Goal: Information Seeking & Learning: Understand process/instructions

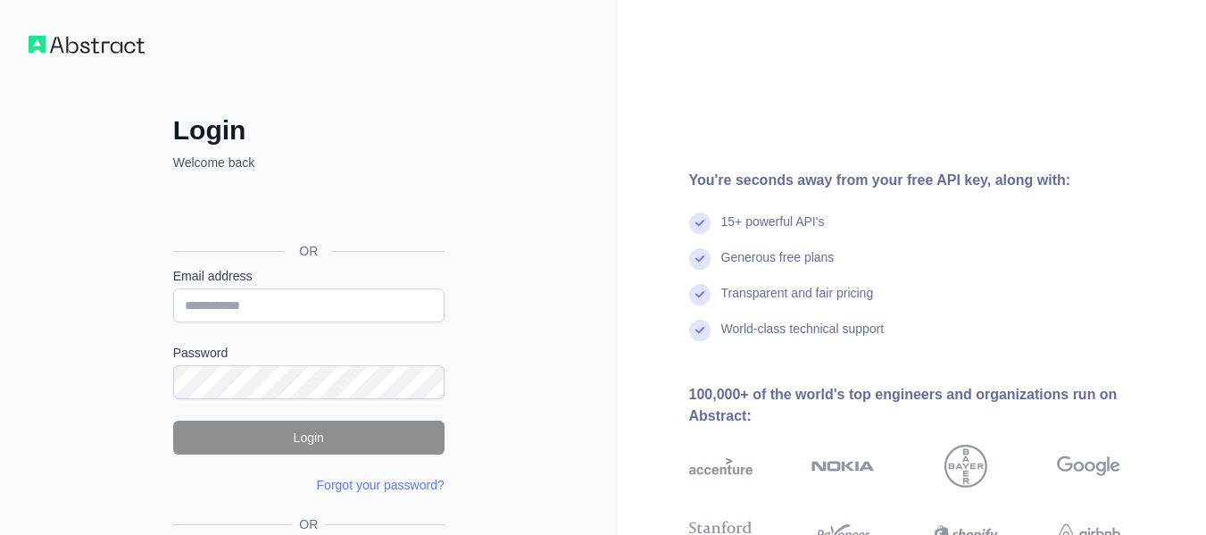
click at [306, 311] on input "Email address" at bounding box center [308, 305] width 271 height 34
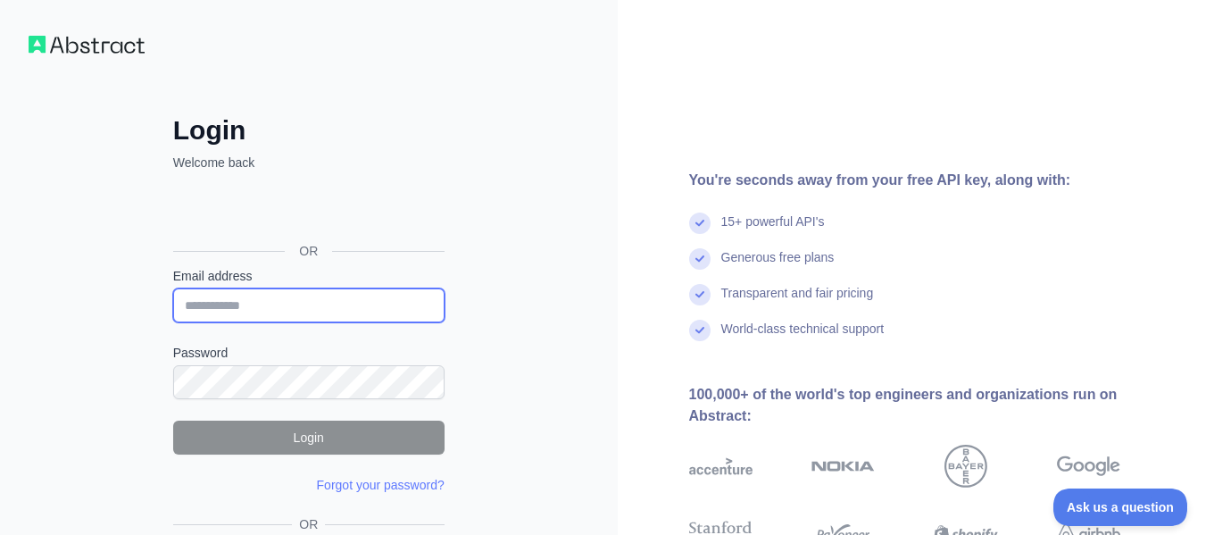
paste input "**********"
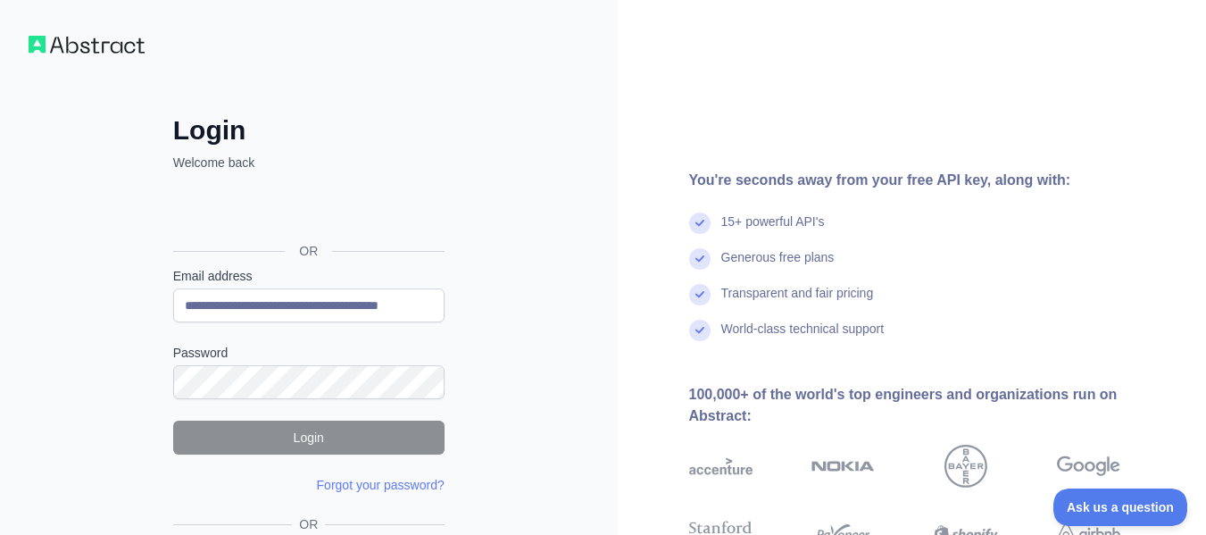
click at [382, 325] on form "**********" at bounding box center [308, 380] width 271 height 227
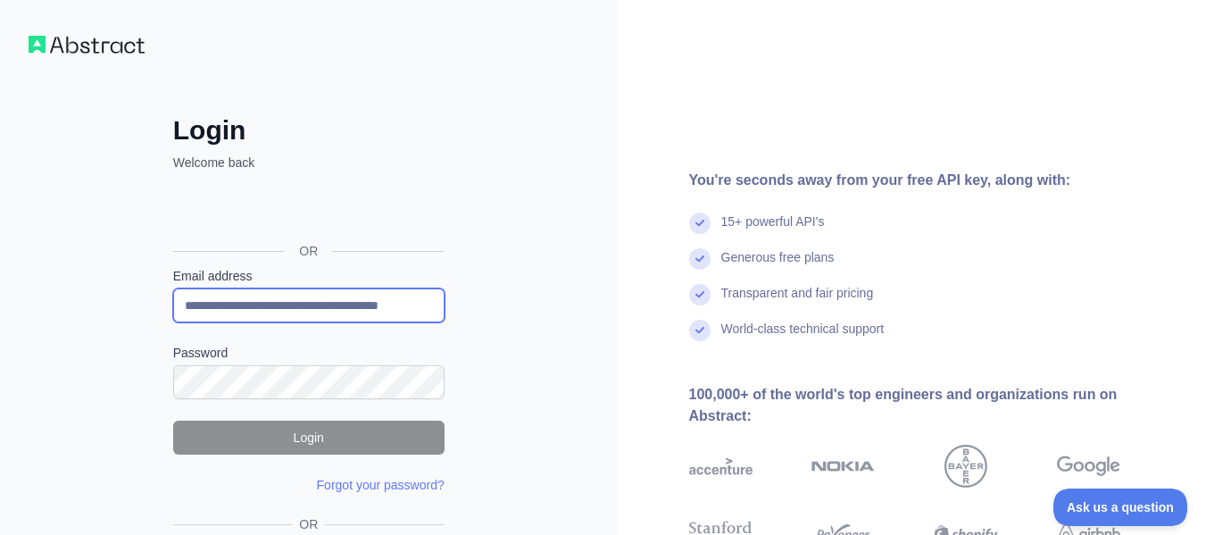
click at [381, 307] on input "**********" at bounding box center [308, 305] width 271 height 34
paste input "email"
type input "**********"
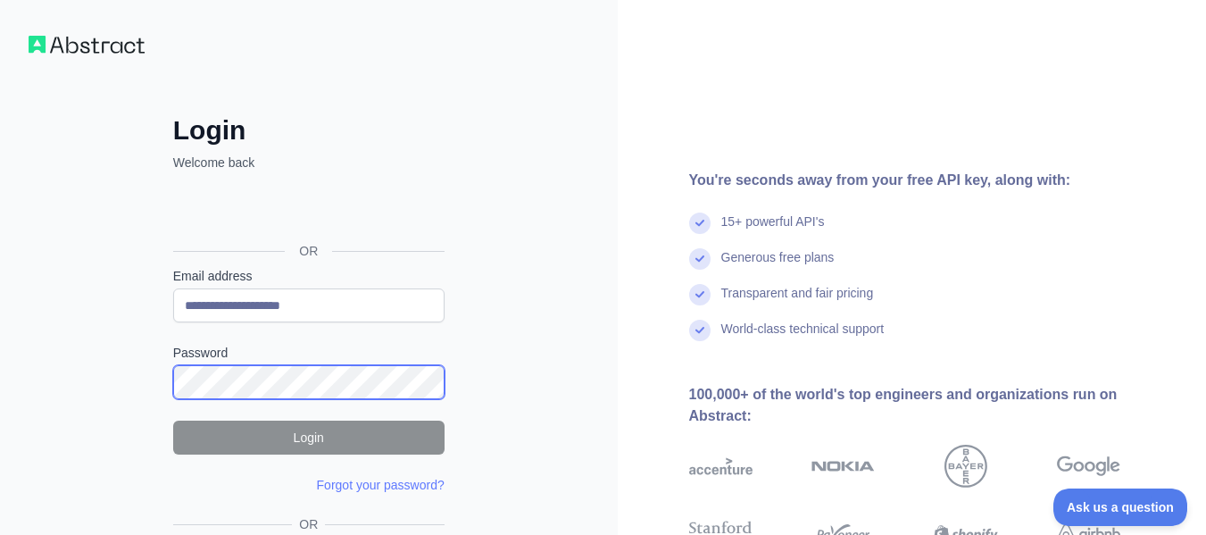
scroll to position [89, 0]
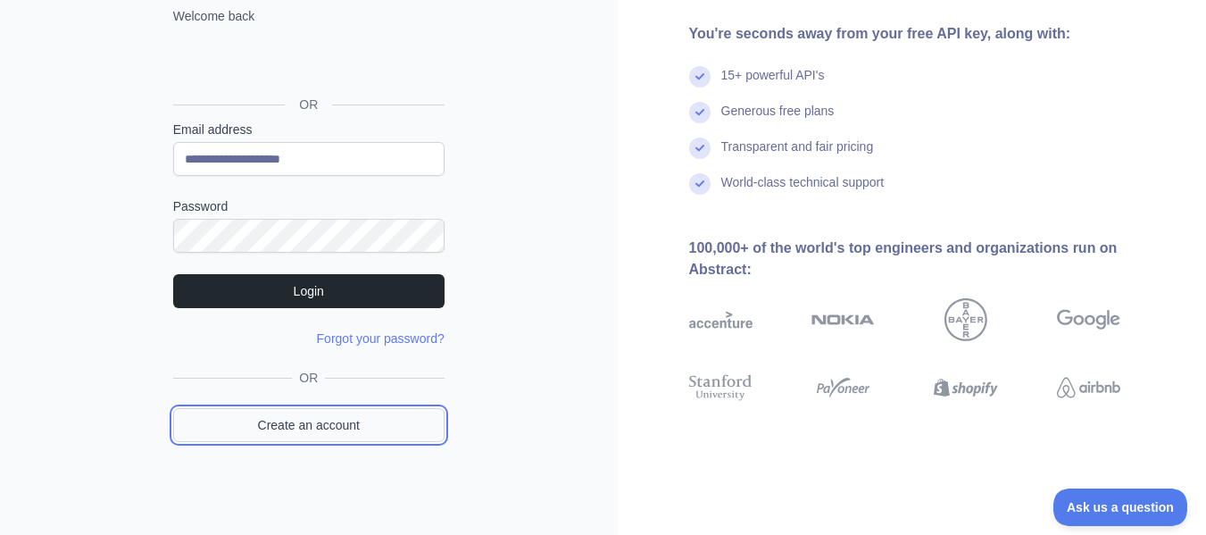
click at [343, 419] on link "Create an account" at bounding box center [308, 425] width 271 height 34
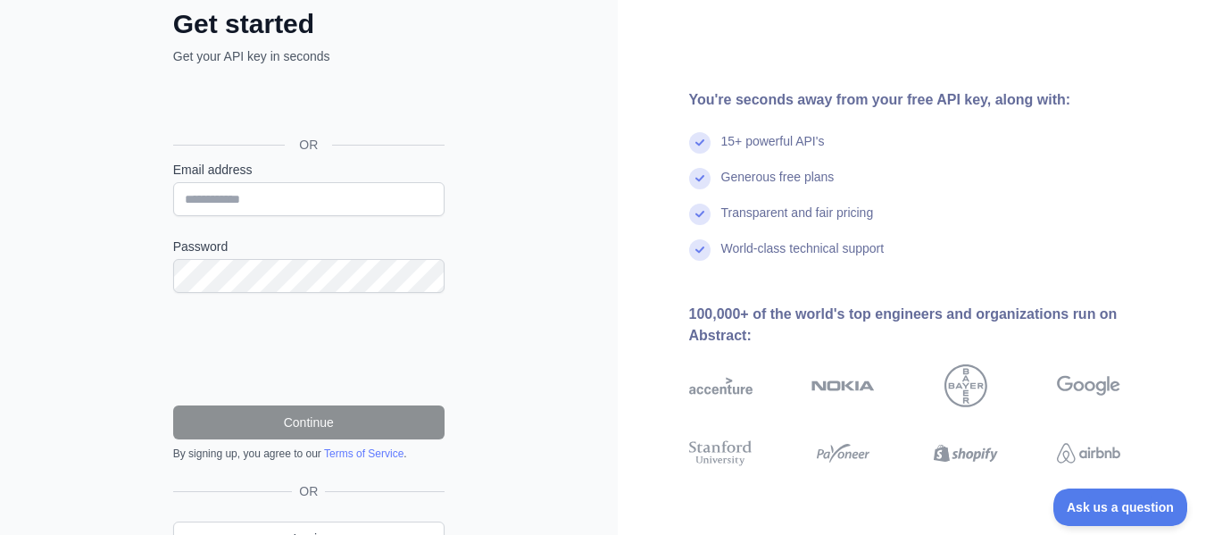
scroll to position [146, 0]
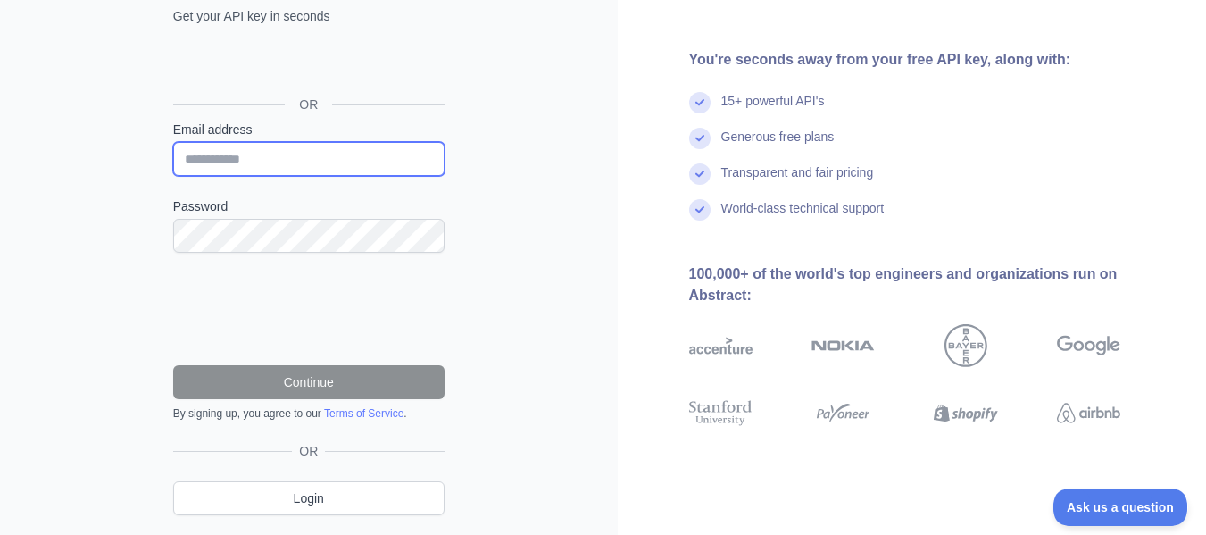
type input "**********"
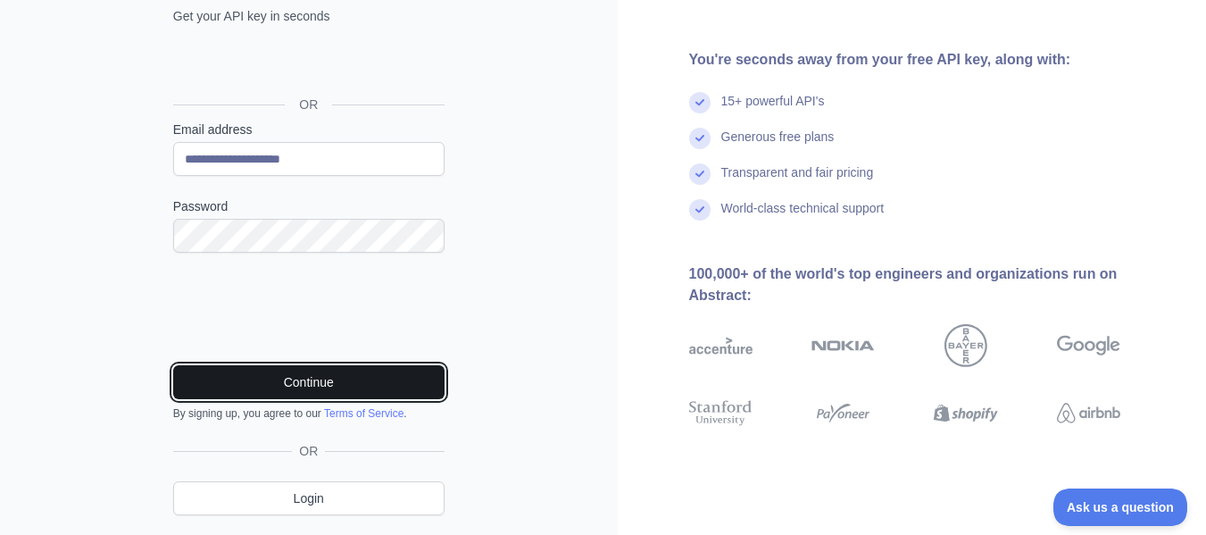
click at [322, 374] on button "Continue" at bounding box center [308, 382] width 271 height 34
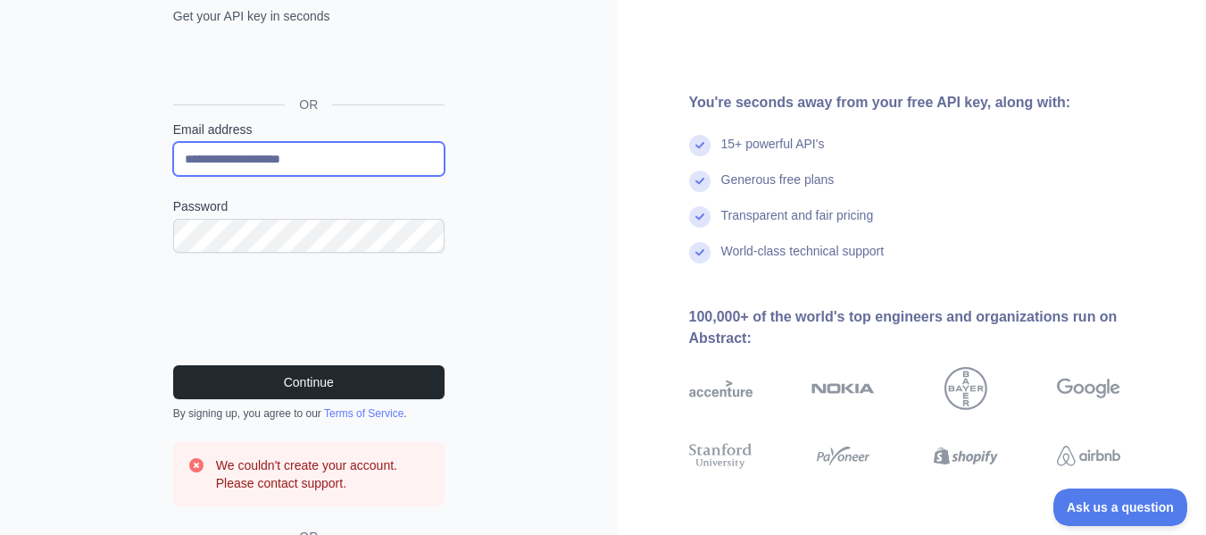
click at [325, 166] on input "**********" at bounding box center [308, 159] width 271 height 34
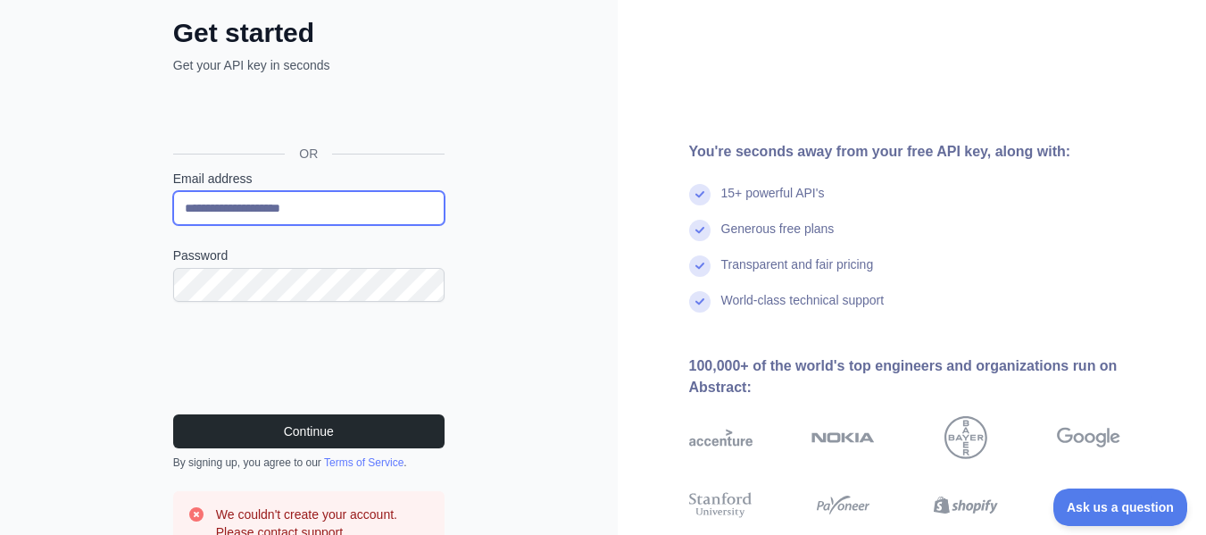
scroll to position [89, 0]
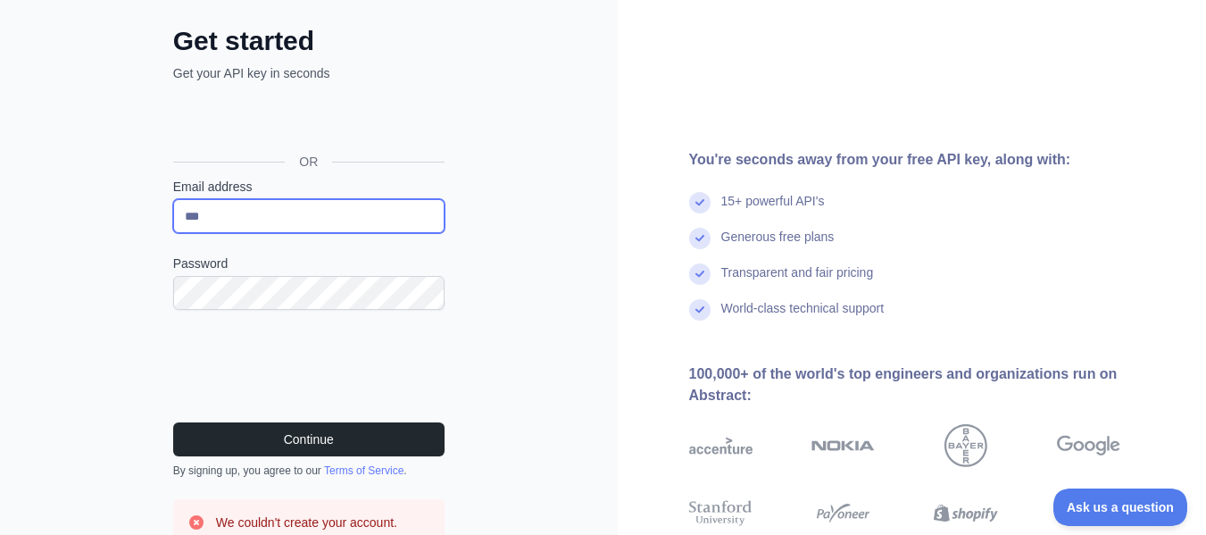
type input "**********"
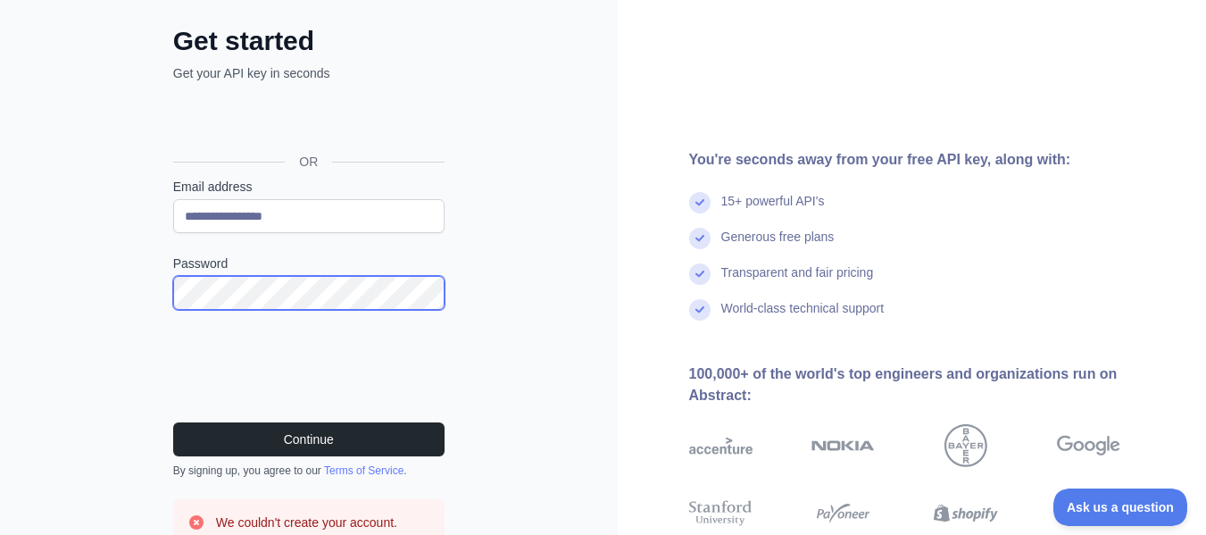
click at [173, 422] on button "Continue" at bounding box center [308, 439] width 271 height 34
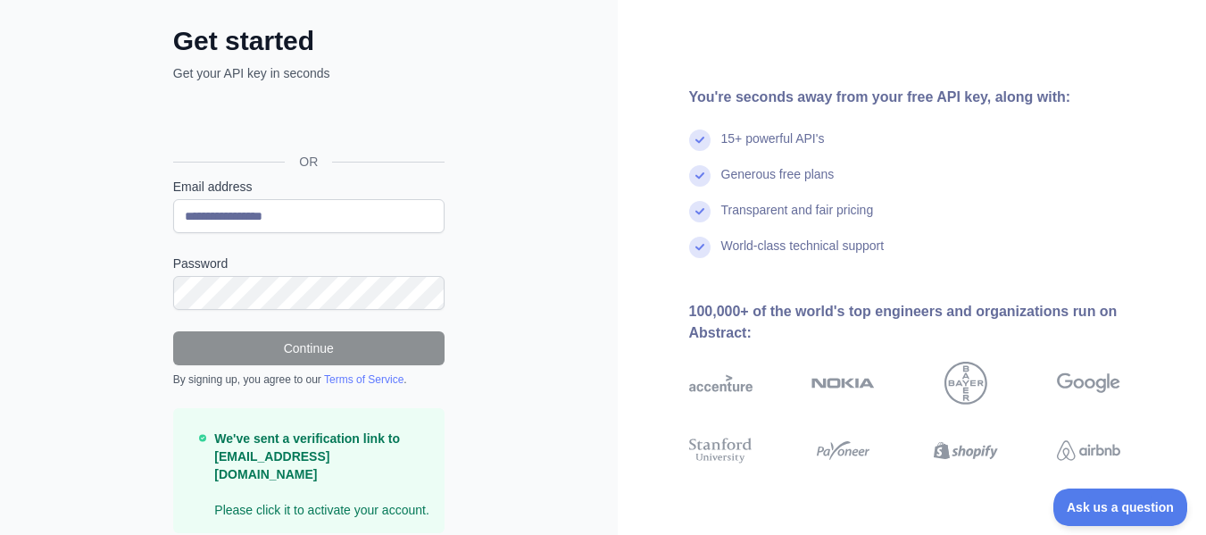
click at [279, 274] on div "Password" at bounding box center [308, 281] width 271 height 55
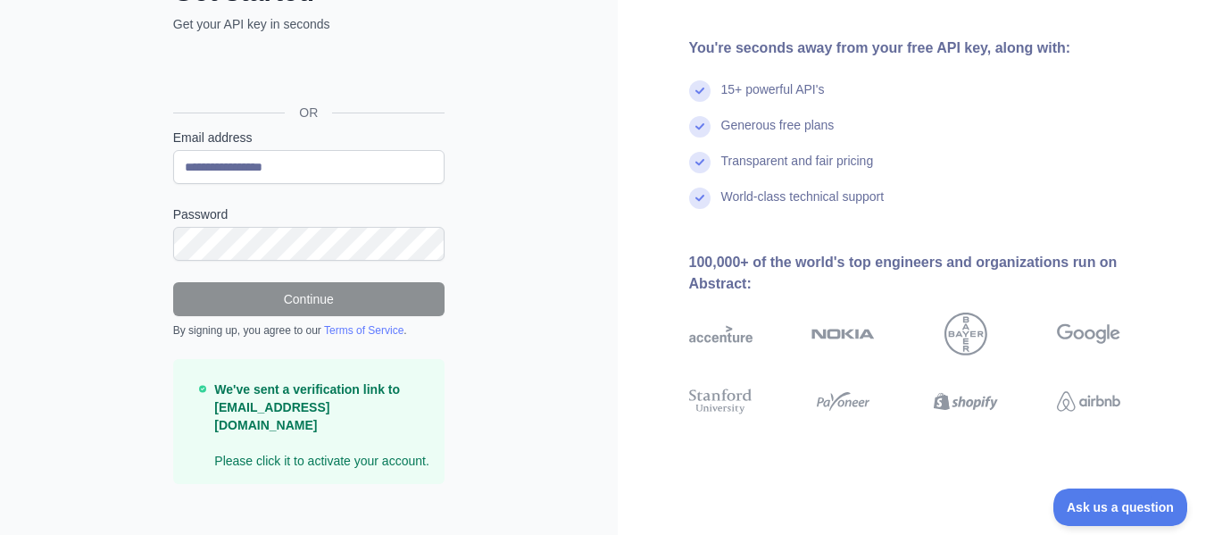
scroll to position [140, 0]
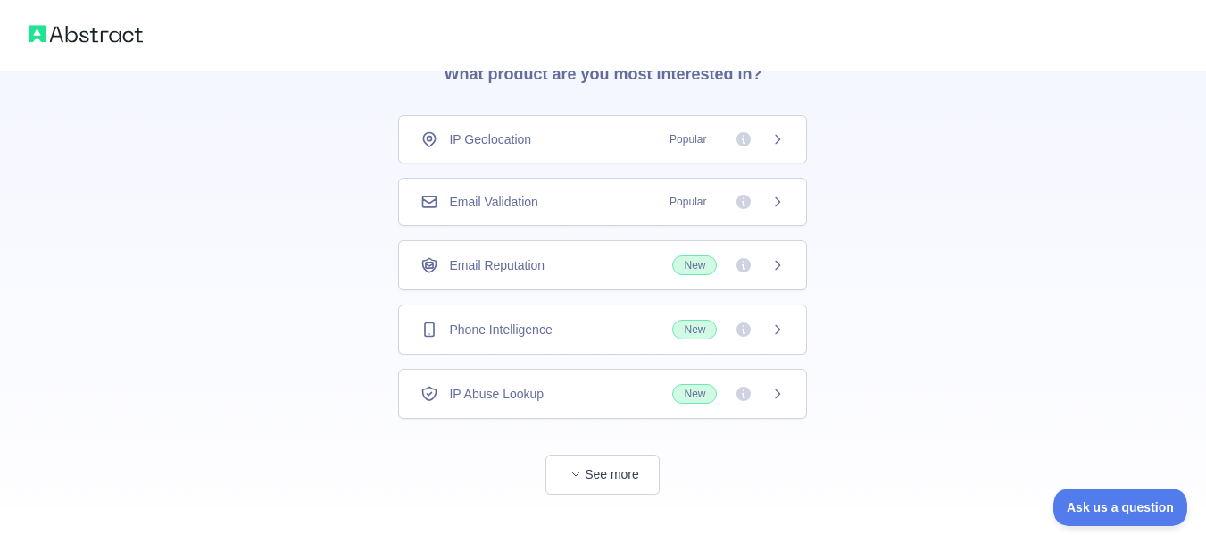
scroll to position [123, 0]
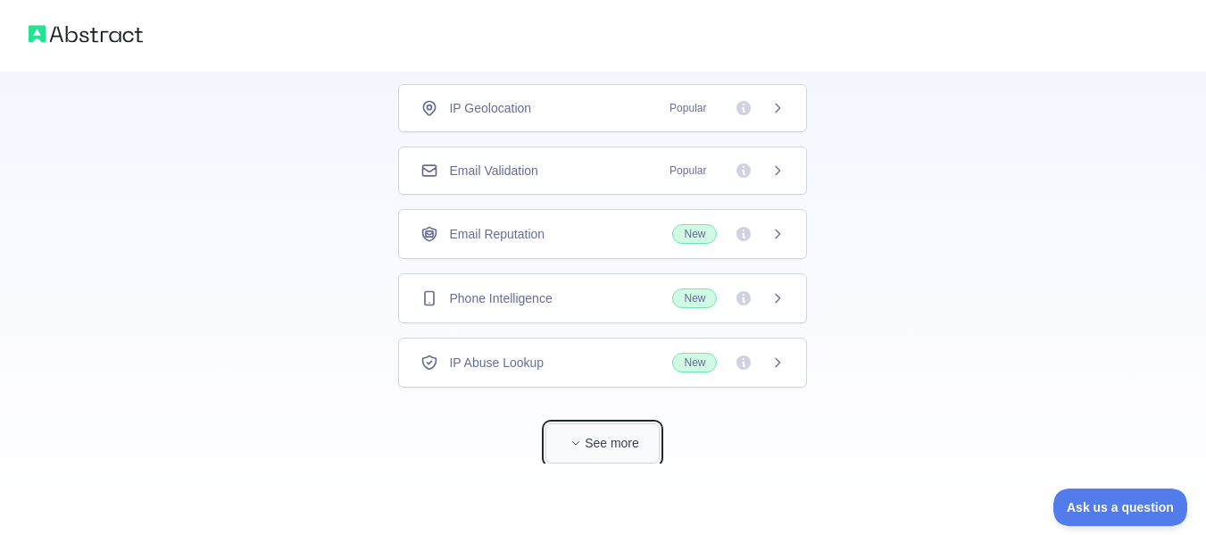
click at [611, 435] on button "See more" at bounding box center [602, 443] width 114 height 40
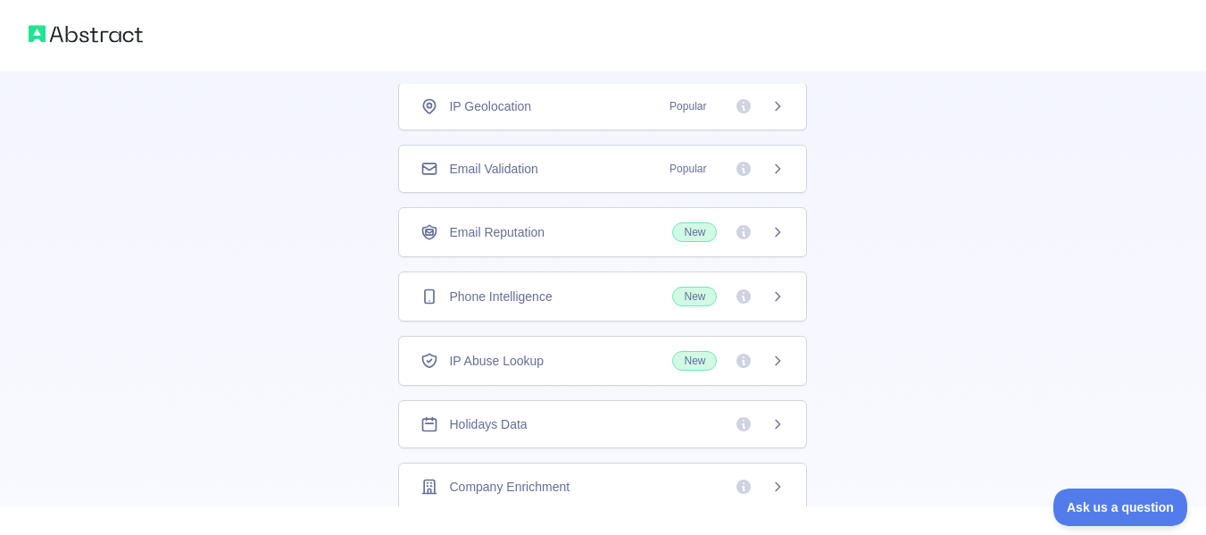
scroll to position [0, 0]
click at [527, 288] on div "Phone Intelligence New" at bounding box center [602, 298] width 364 height 20
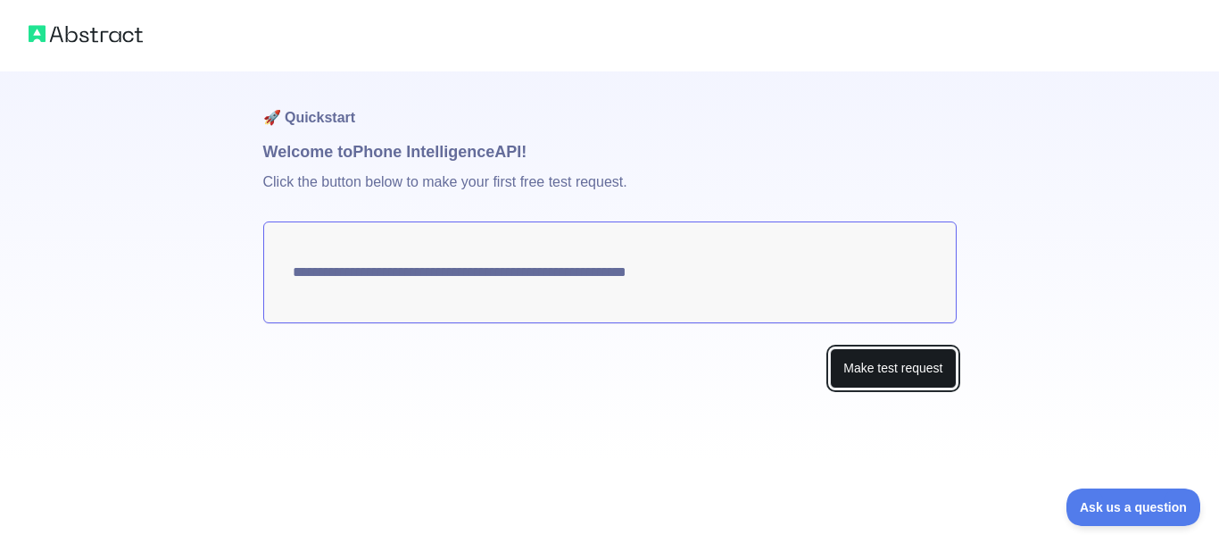
click at [870, 363] on button "Make test request" at bounding box center [893, 368] width 126 height 40
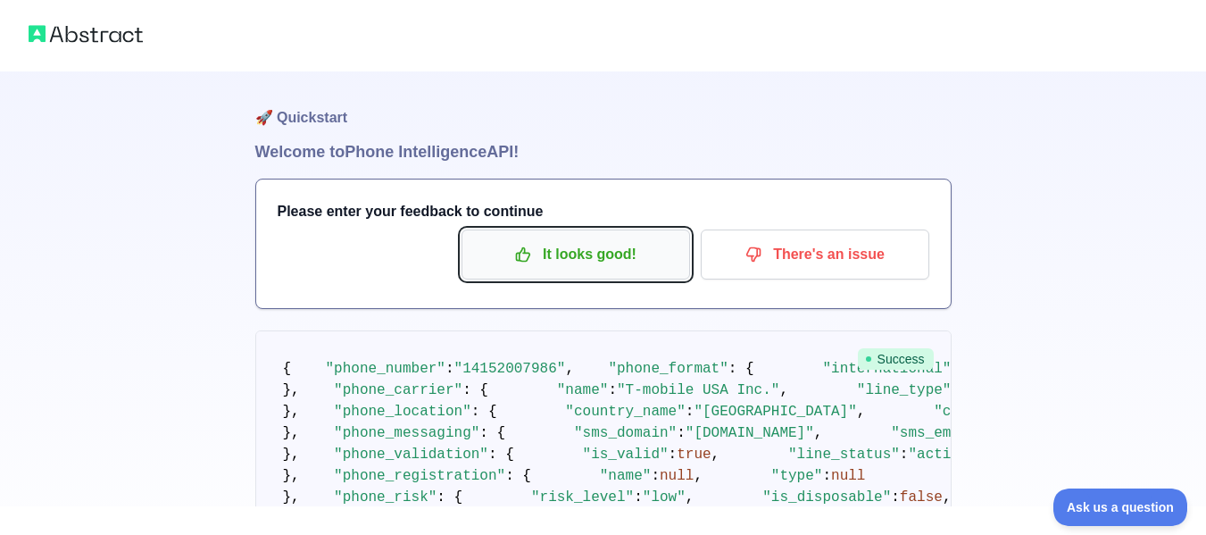
click at [632, 256] on p "It looks good!" at bounding box center [576, 254] width 202 height 30
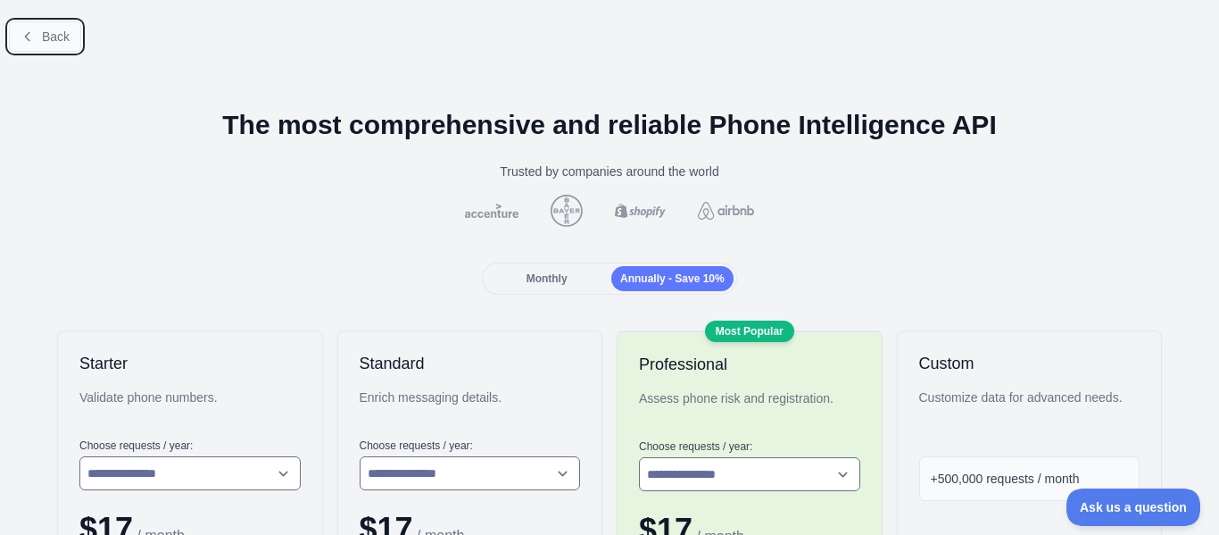
click at [37, 44] on button "Back" at bounding box center [45, 36] width 72 height 30
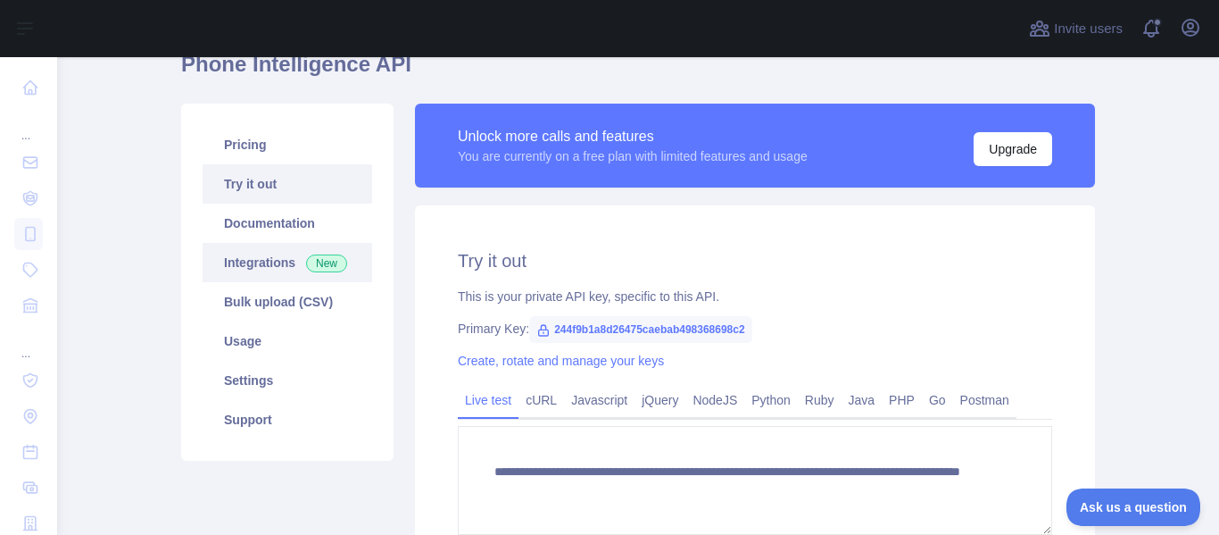
scroll to position [89, 0]
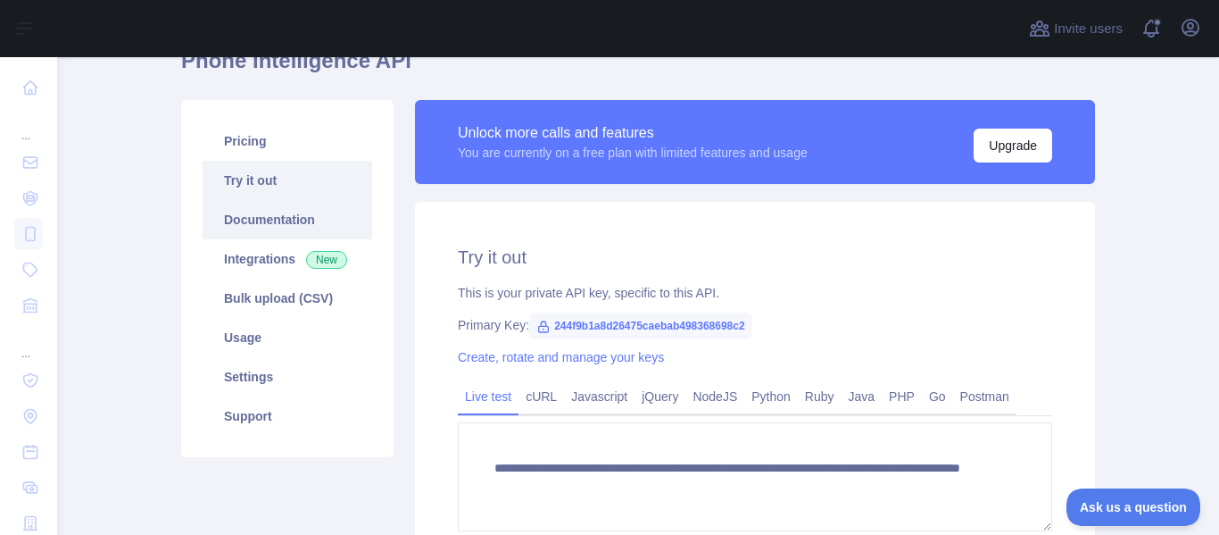
click at [303, 219] on link "Documentation" at bounding box center [288, 219] width 170 height 39
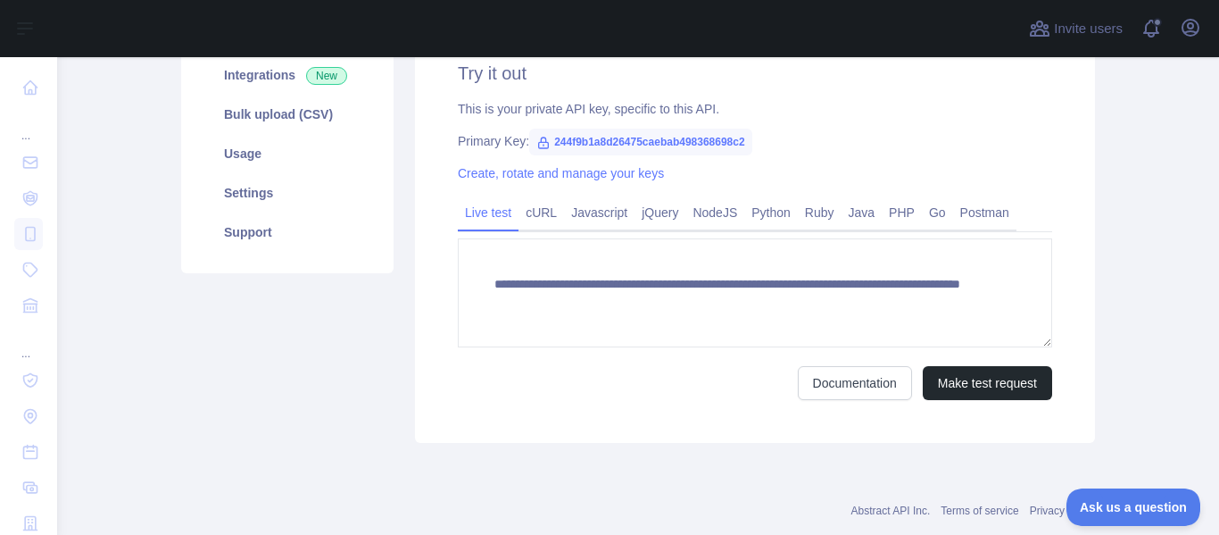
scroll to position [224, 0]
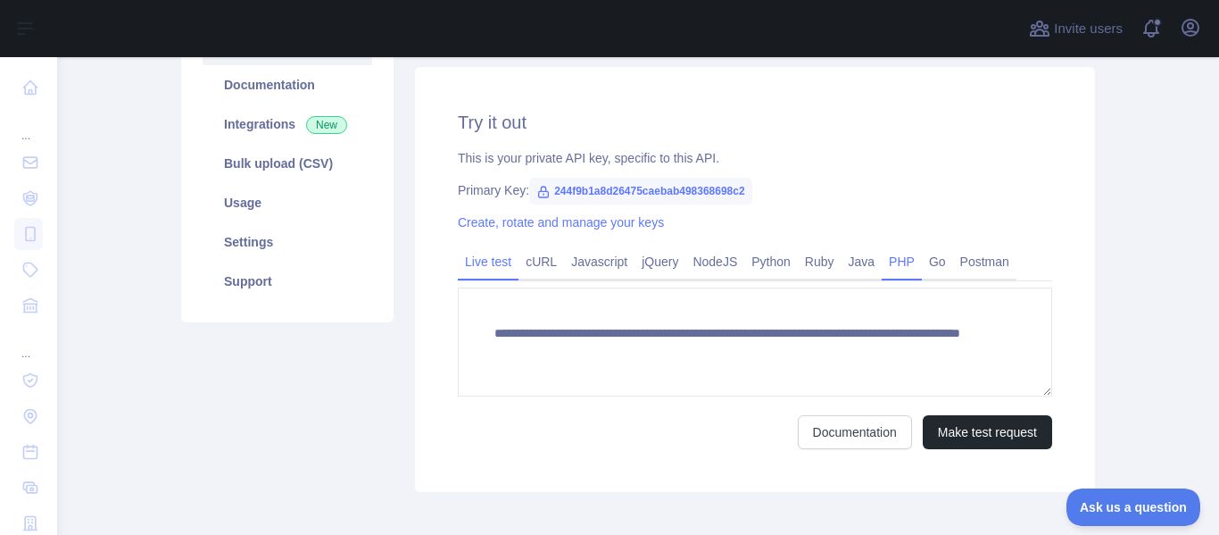
click at [882, 258] on link "PHP" at bounding box center [902, 261] width 40 height 29
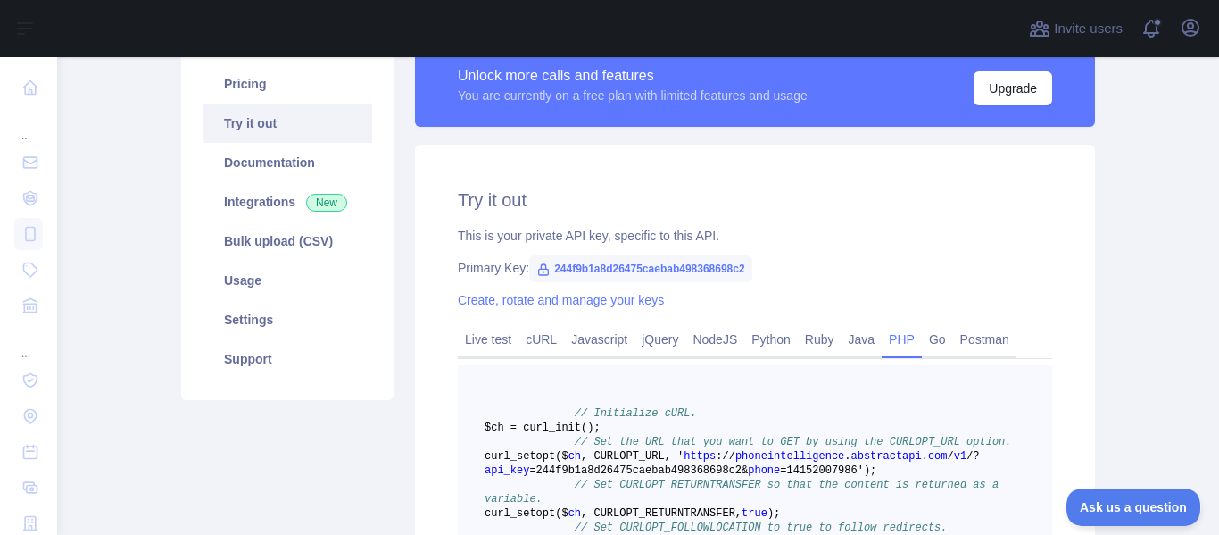
scroll to position [178, 0]
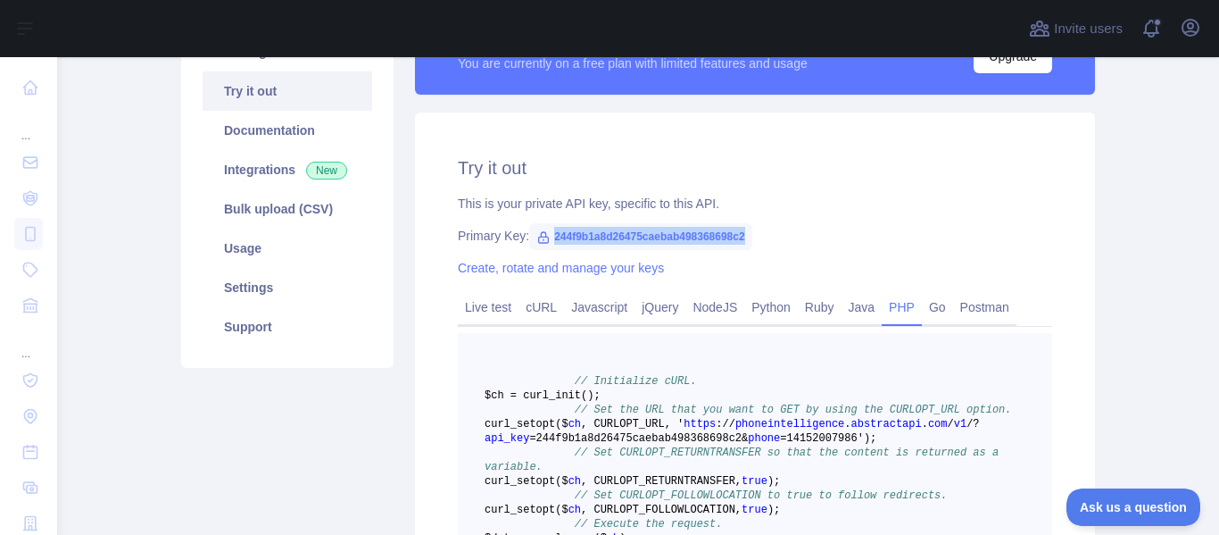
drag, startPoint x: 735, startPoint y: 235, endPoint x: 534, endPoint y: 234, distance: 201.7
click at [534, 234] on span "244f9b1a8d26475caebab498368698c2" at bounding box center [640, 236] width 223 height 27
copy span "244f9b1a8d26475caebab498368698c2"
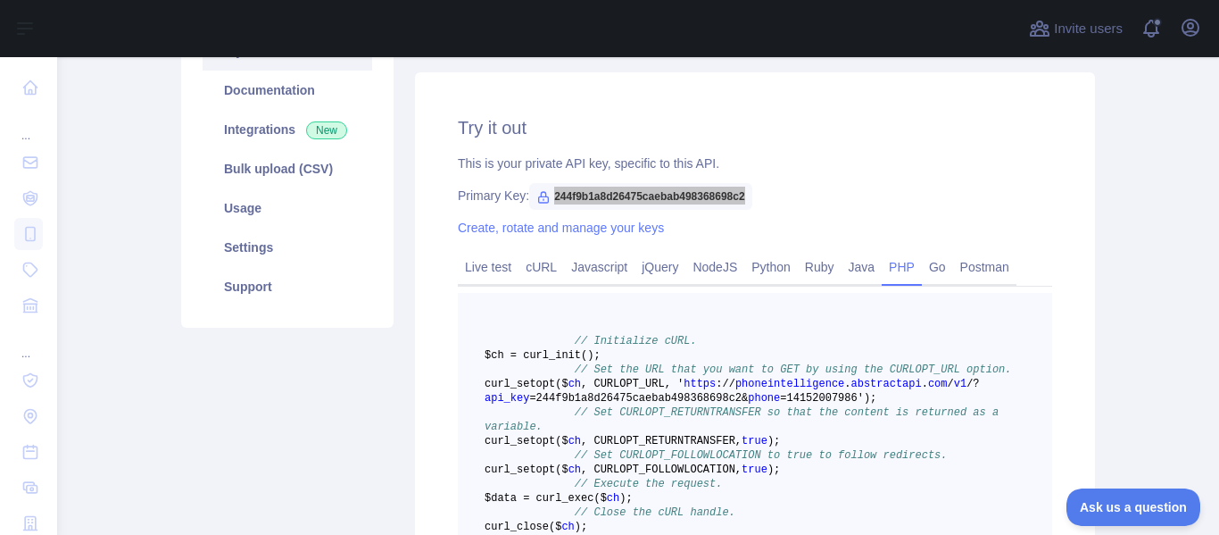
scroll to position [357, 0]
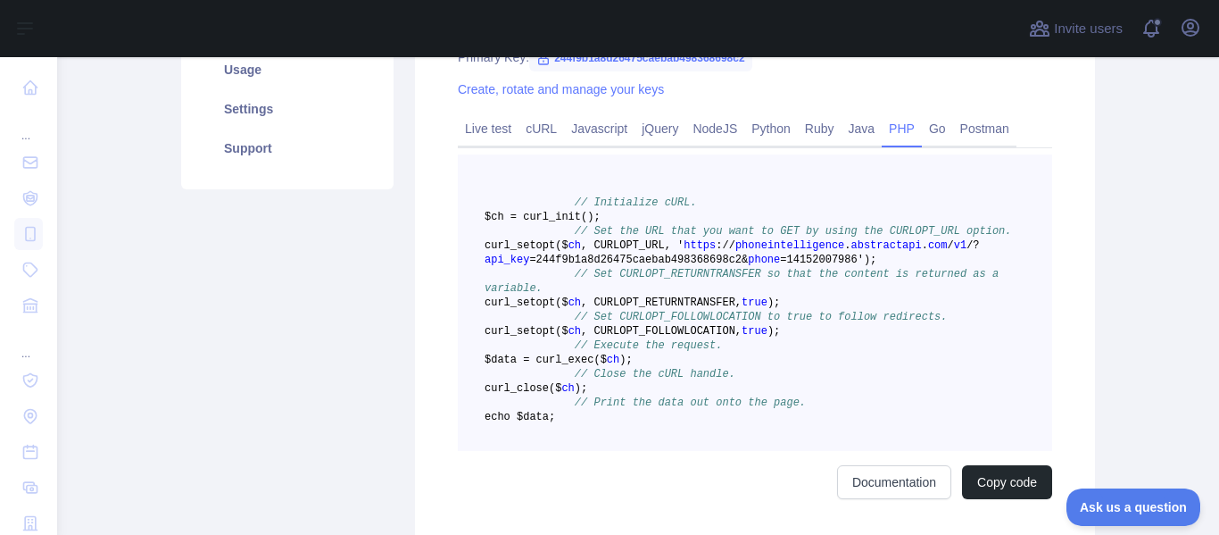
click at [883, 162] on pre "// Initialize cURL. $ch = curl _init() ; // Set the URL that you want to GET by…" at bounding box center [755, 302] width 594 height 296
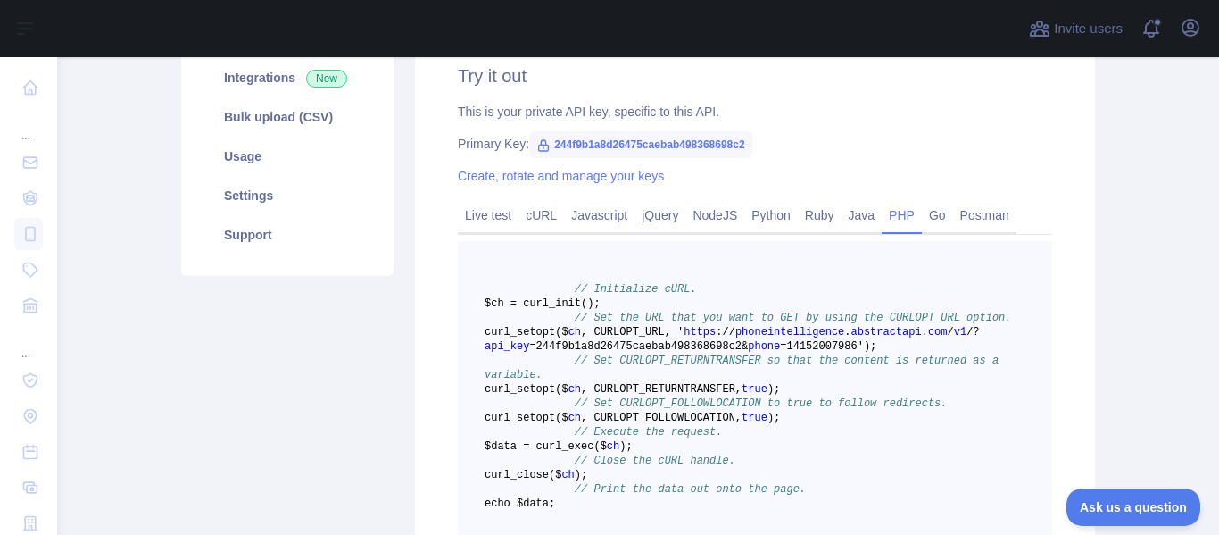
scroll to position [268, 0]
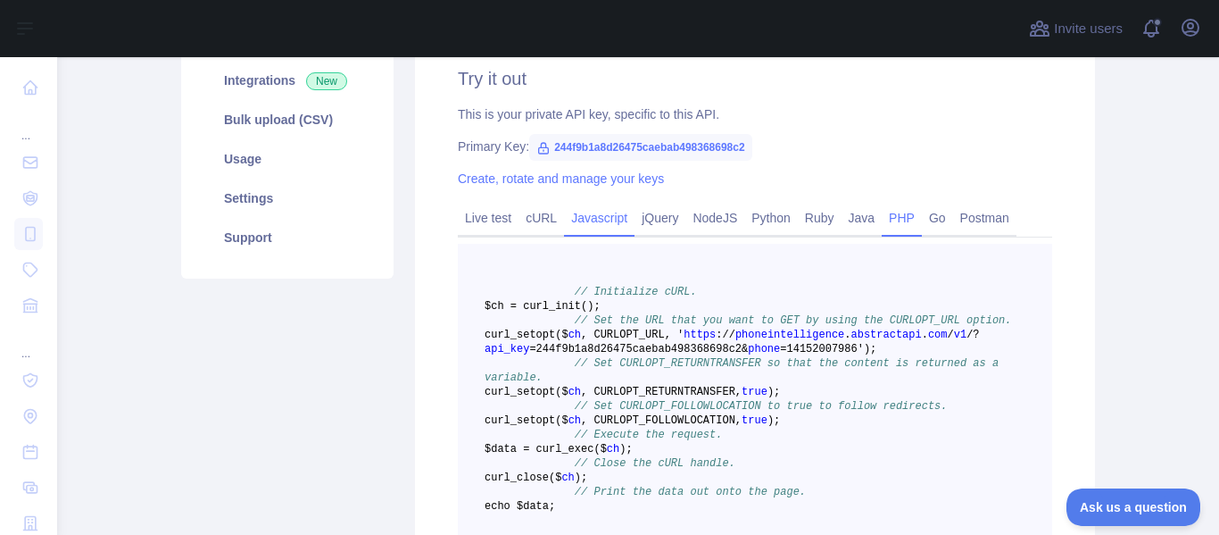
click at [599, 220] on link "Javascript" at bounding box center [599, 217] width 70 height 29
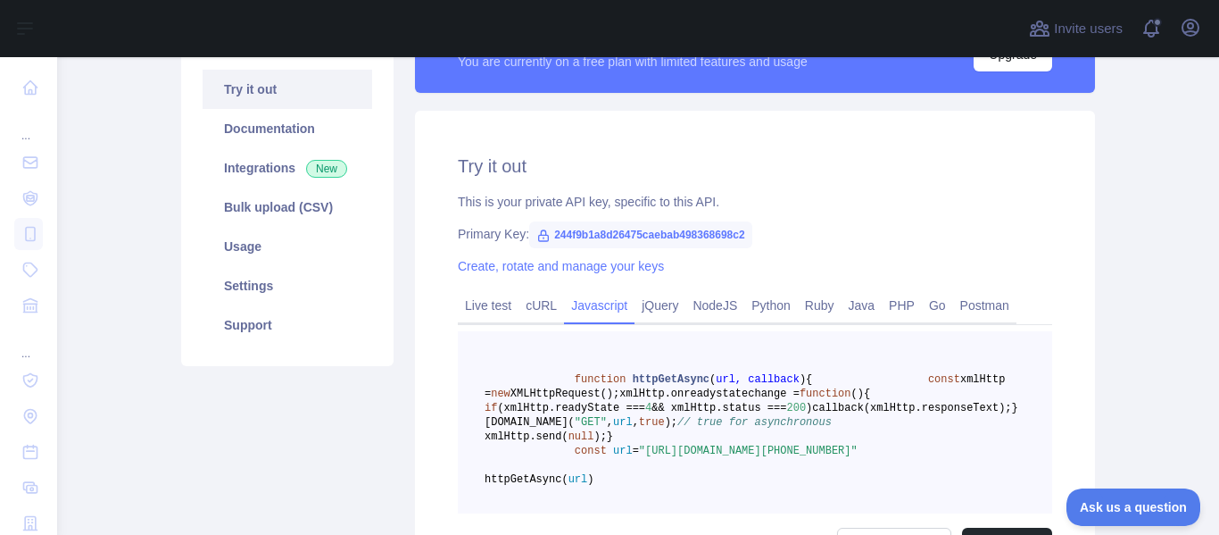
scroll to position [178, 0]
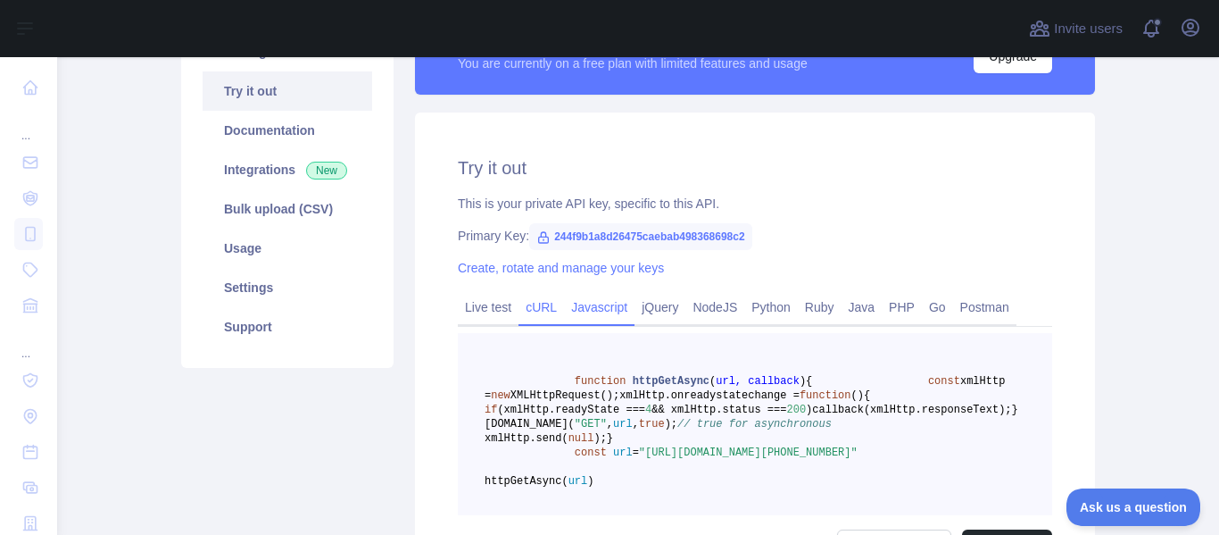
click at [535, 305] on link "cURL" at bounding box center [541, 307] width 46 height 29
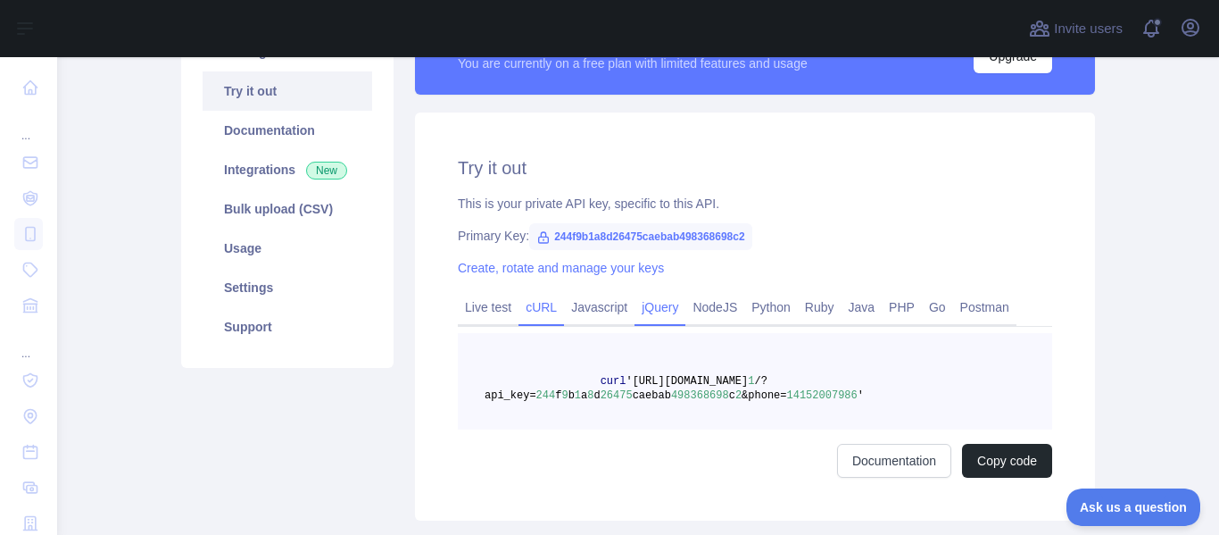
click at [646, 308] on link "jQuery" at bounding box center [659, 307] width 51 height 29
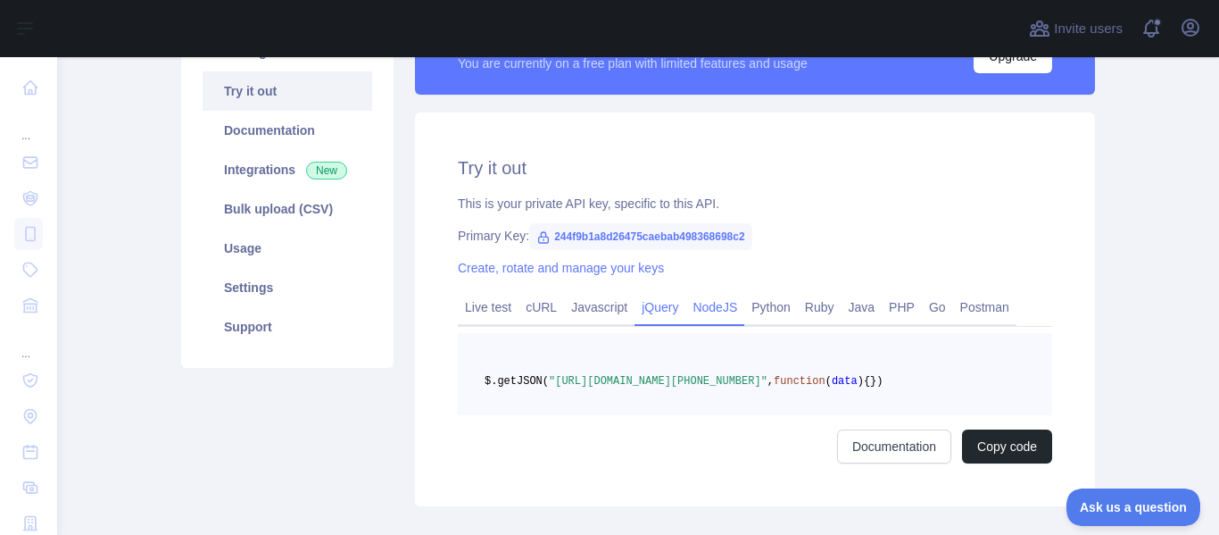
click at [706, 307] on link "NodeJS" at bounding box center [714, 307] width 59 height 29
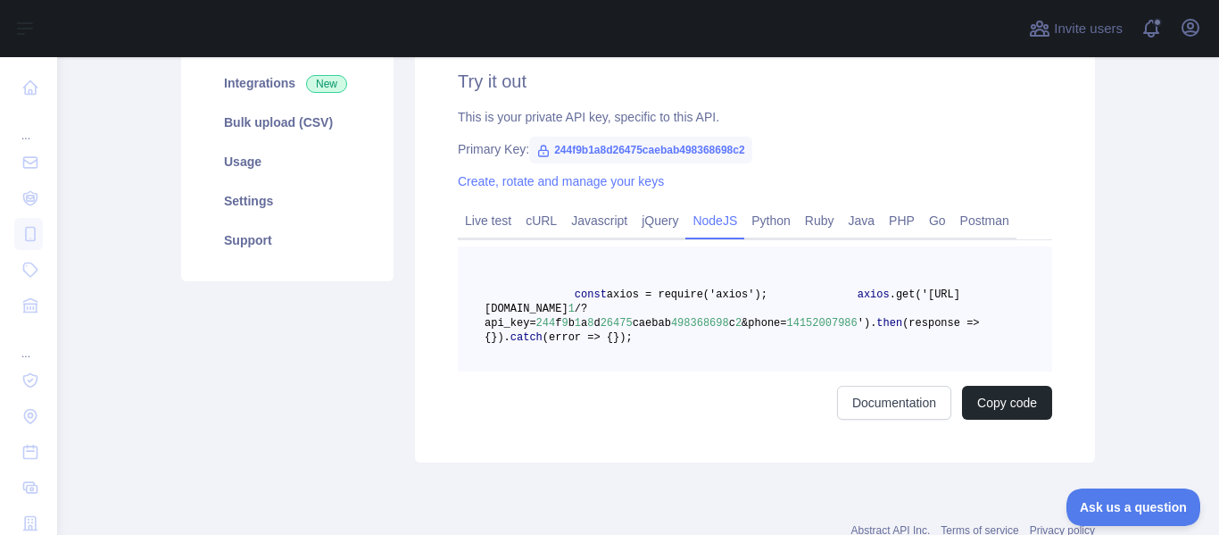
scroll to position [268, 0]
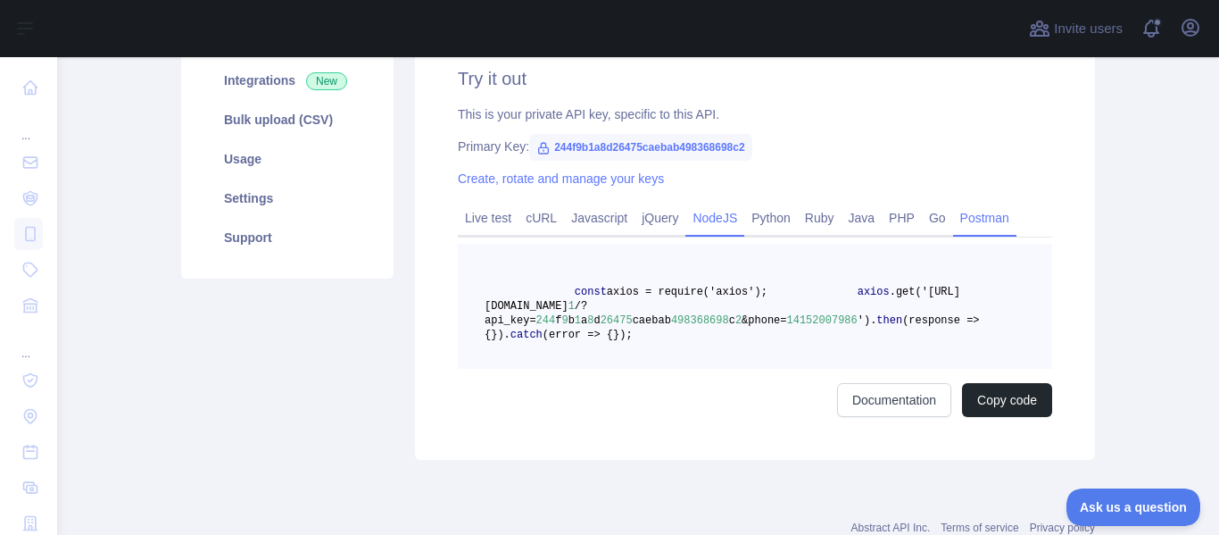
click at [970, 211] on link "Postman" at bounding box center [984, 217] width 63 height 29
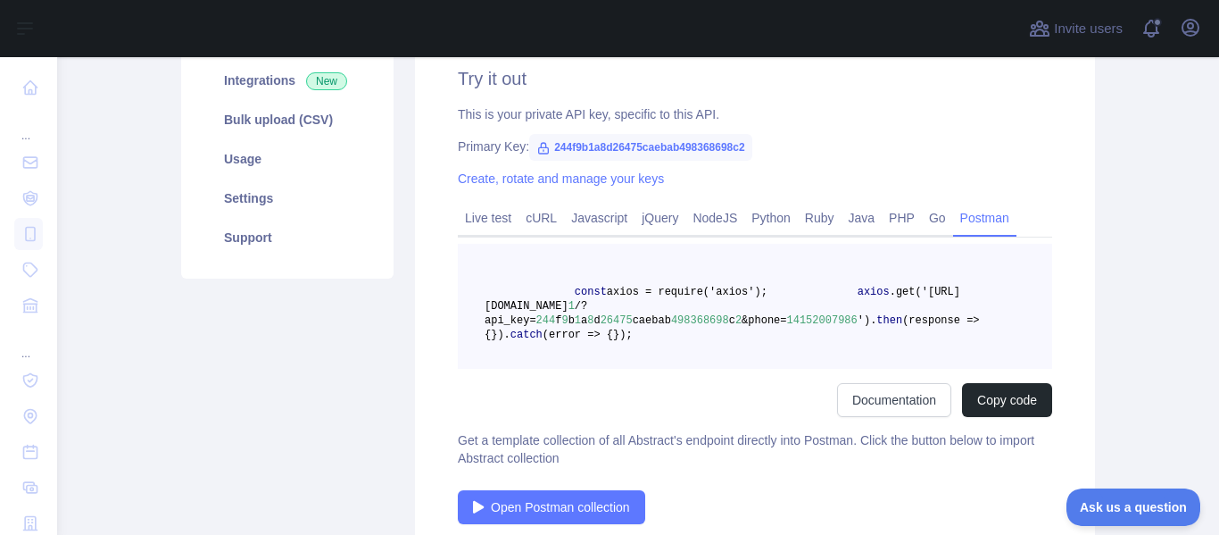
scroll to position [252, 0]
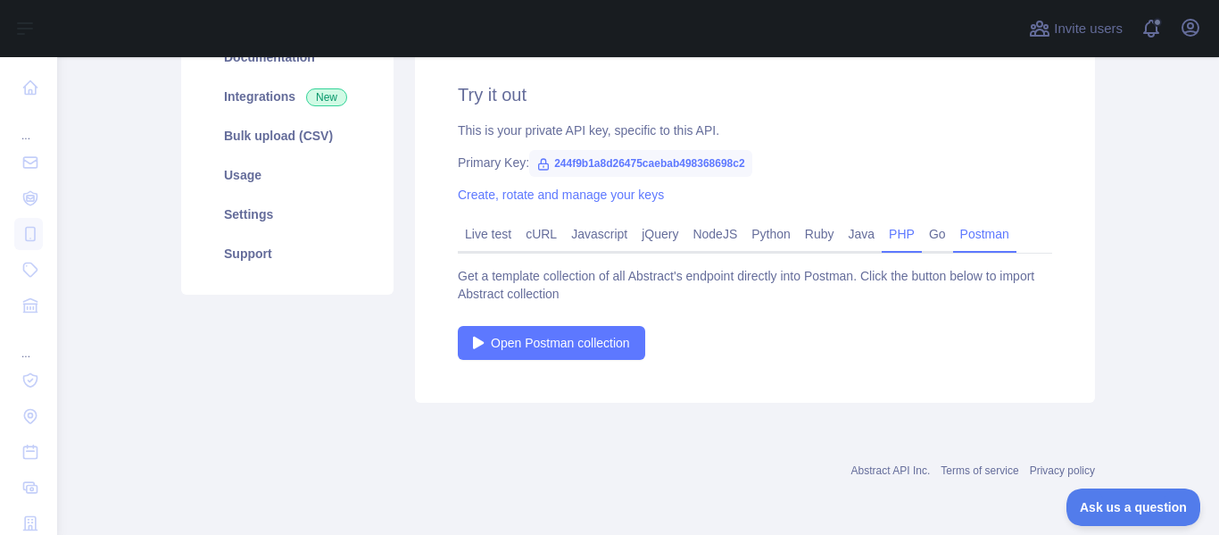
click at [893, 234] on link "PHP" at bounding box center [902, 234] width 40 height 29
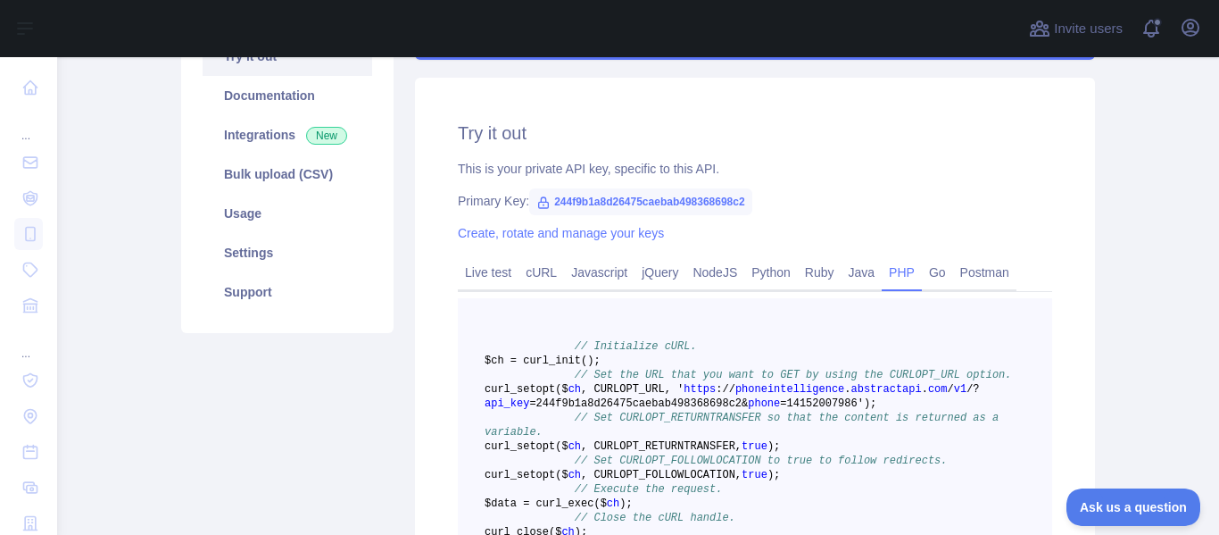
scroll to position [162, 0]
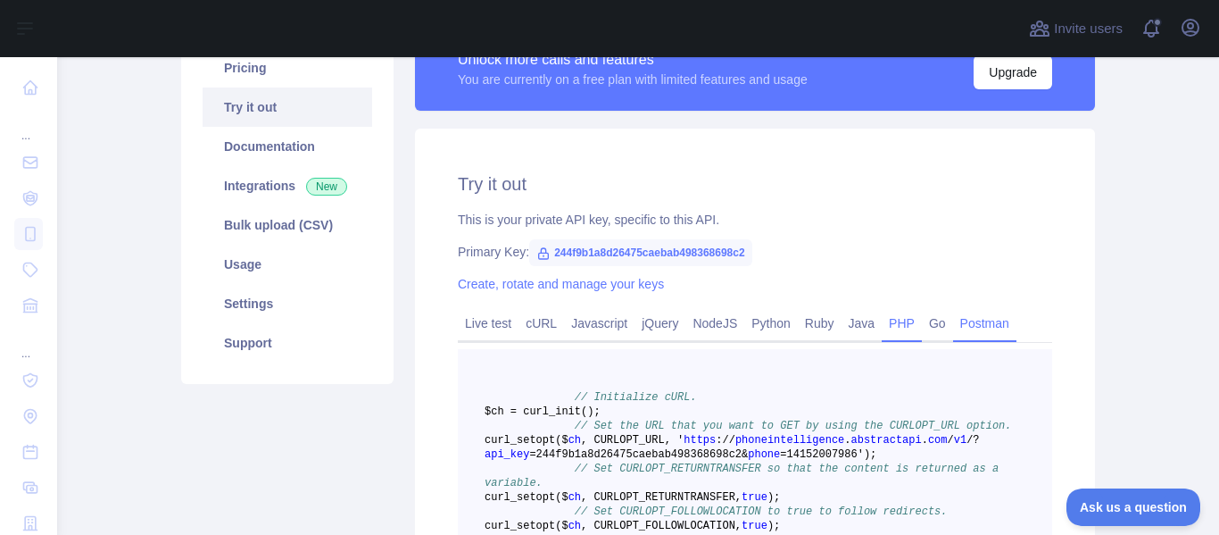
click at [971, 320] on link "Postman" at bounding box center [984, 323] width 63 height 29
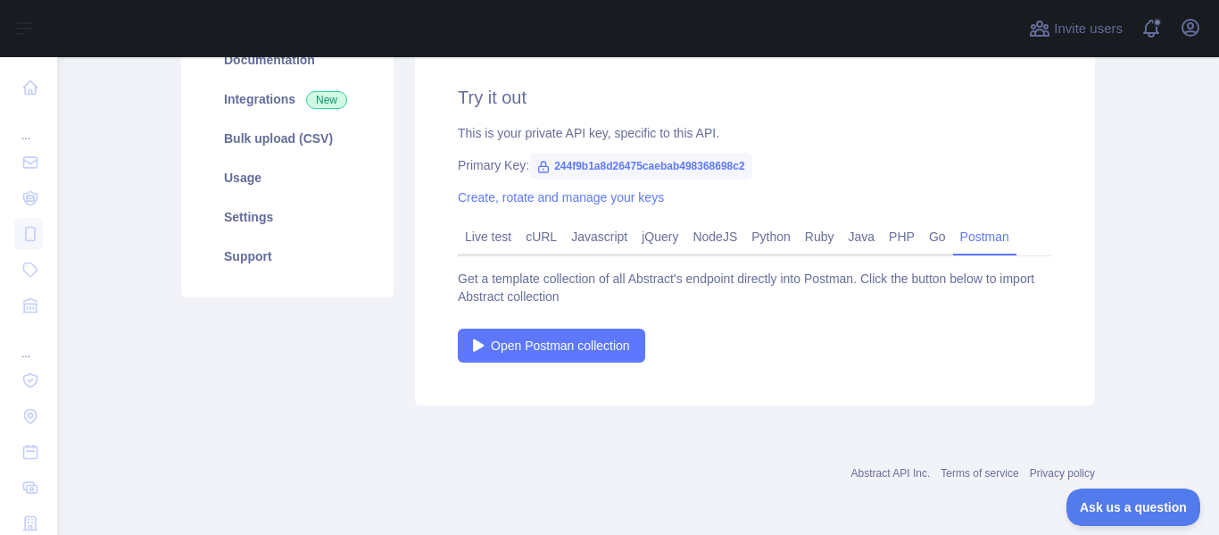
scroll to position [252, 0]
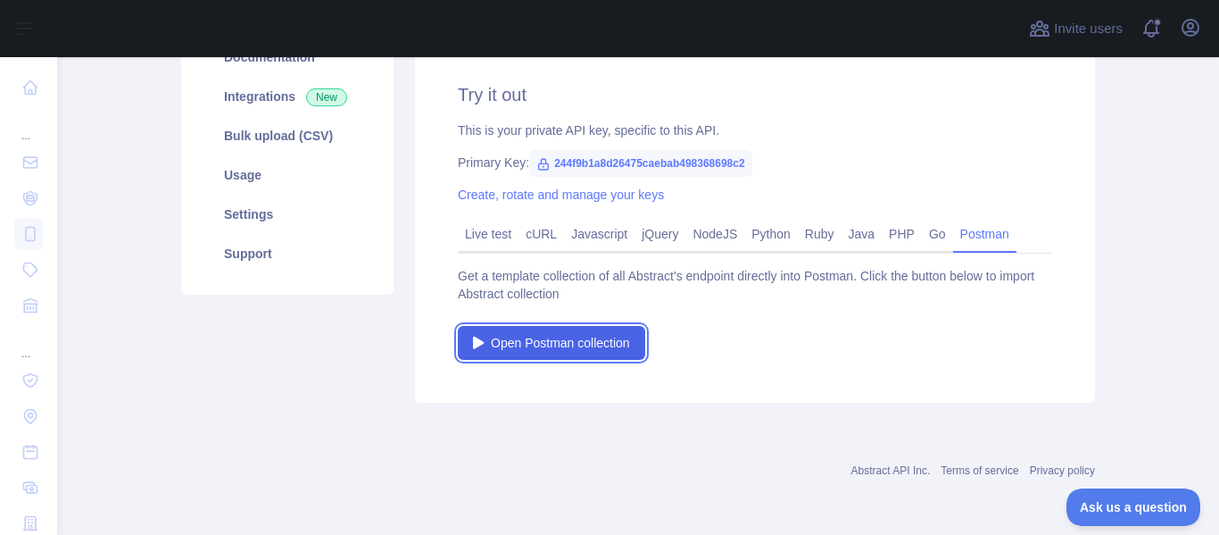
click at [566, 348] on span "Open Postman collection" at bounding box center [560, 343] width 139 height 18
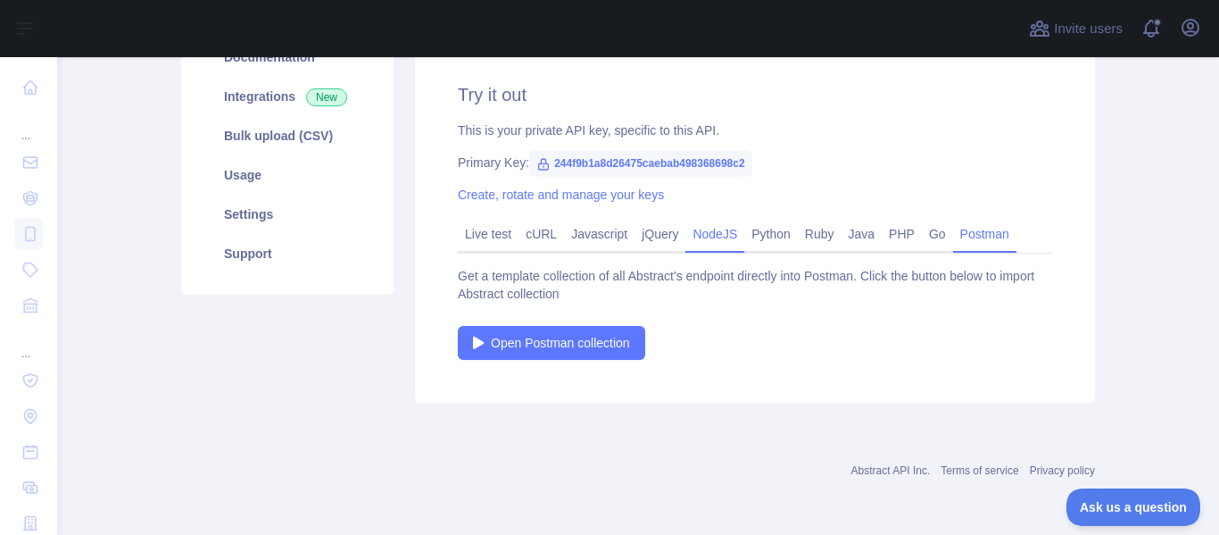
click at [700, 228] on link "NodeJS" at bounding box center [714, 234] width 59 height 29
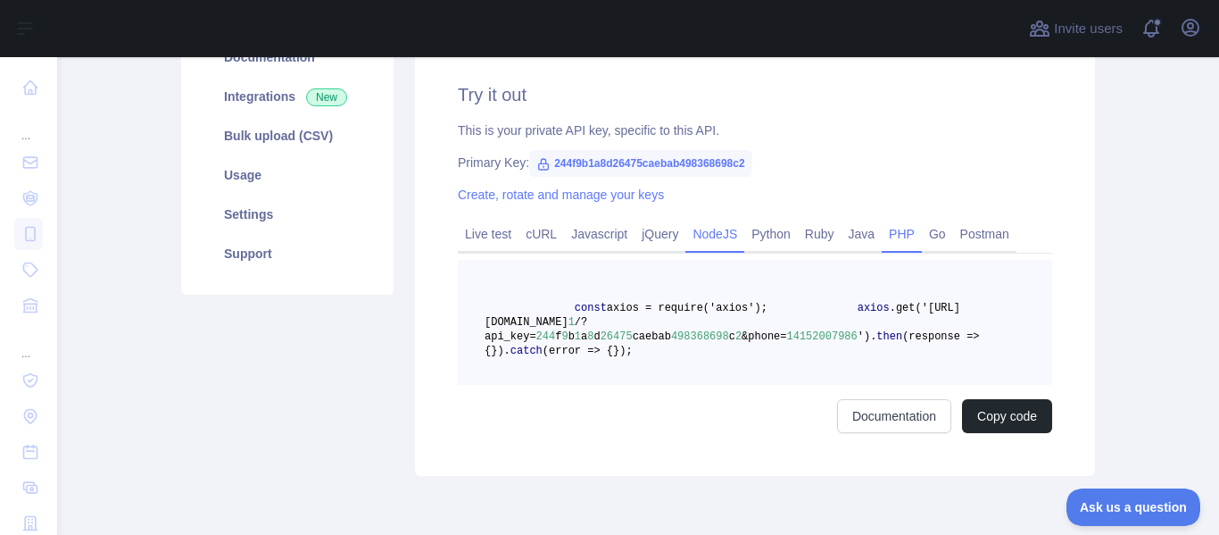
click at [899, 233] on link "PHP" at bounding box center [902, 234] width 40 height 29
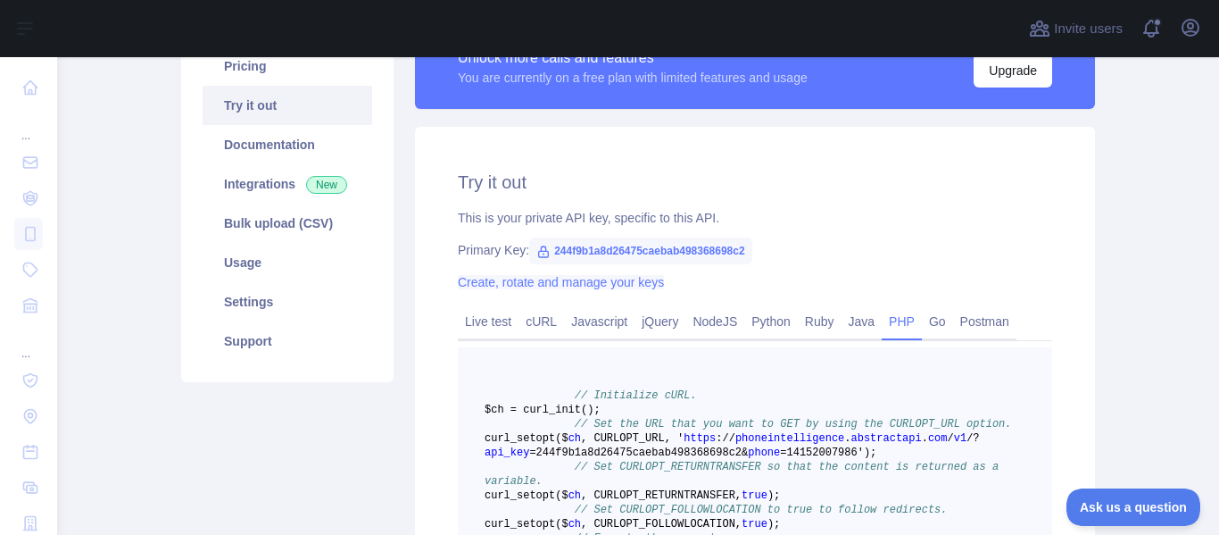
scroll to position [162, 0]
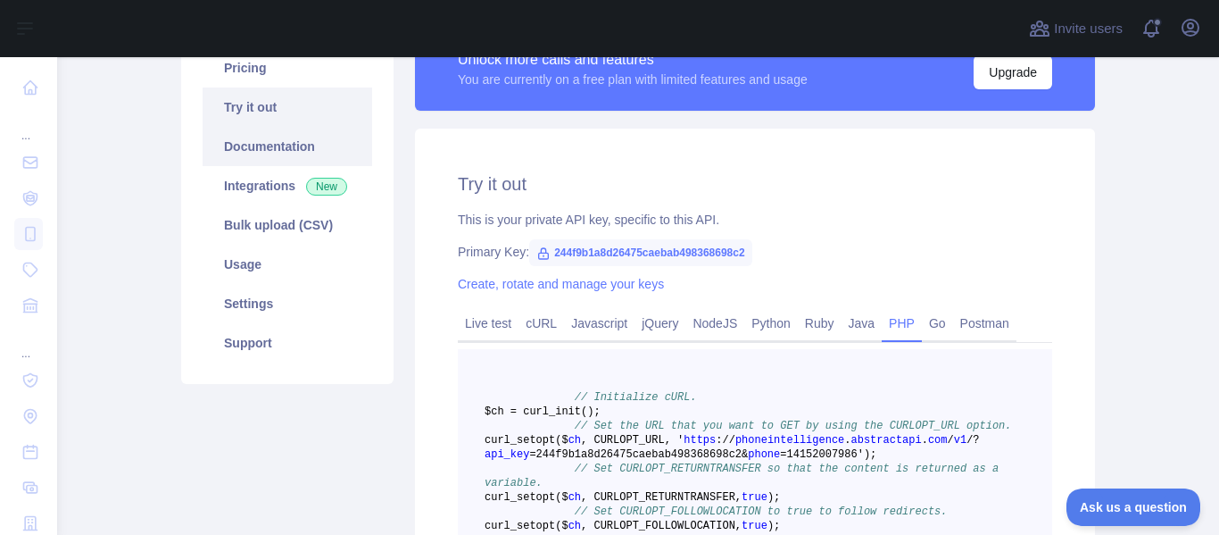
click at [258, 145] on link "Documentation" at bounding box center [288, 146] width 170 height 39
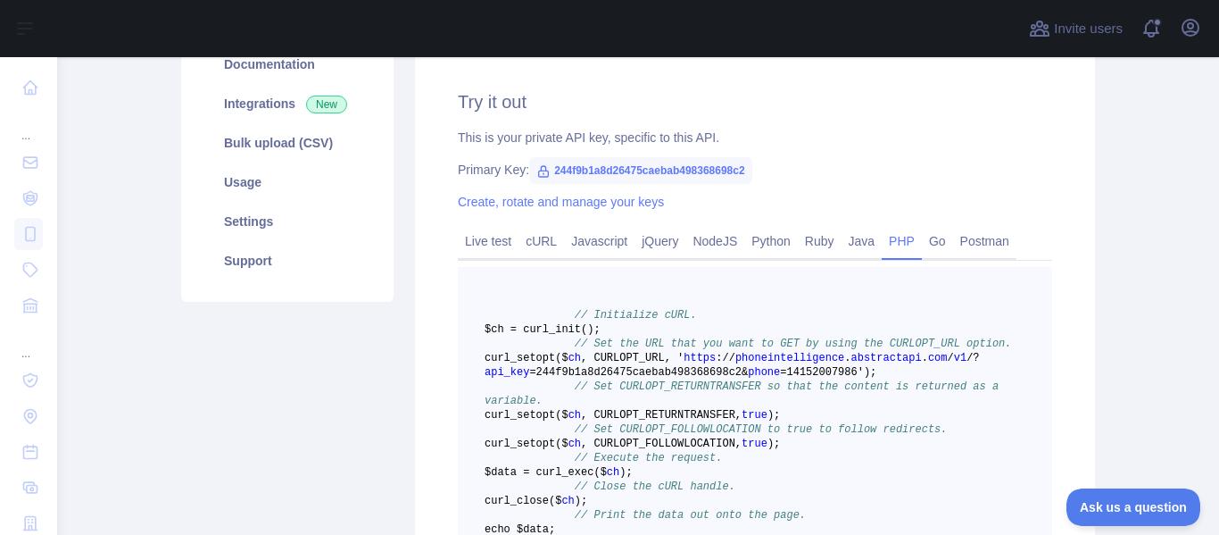
scroll to position [268, 0]
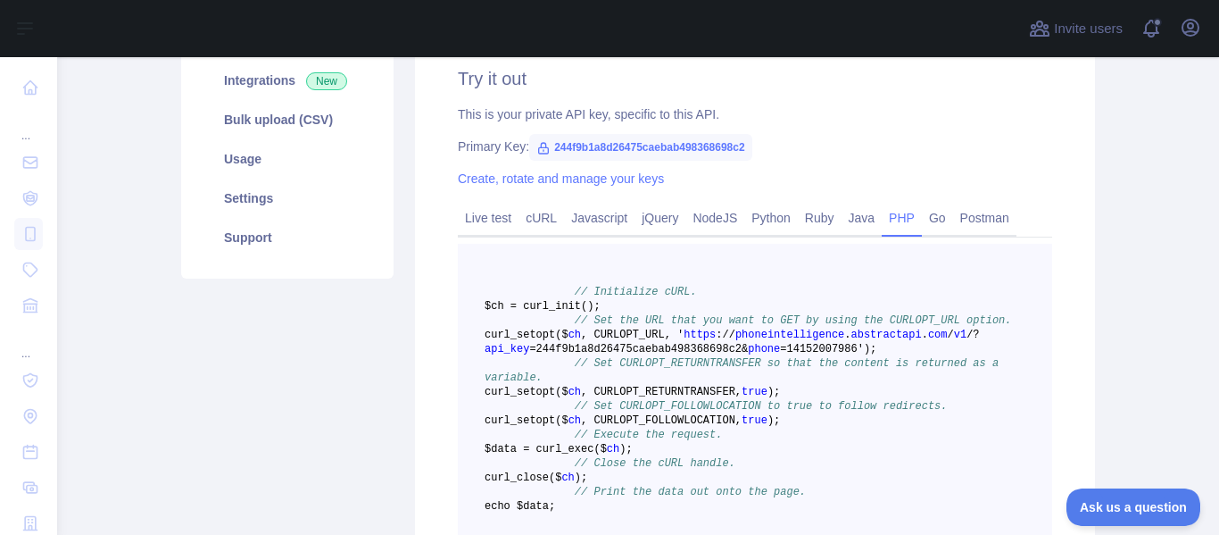
click at [608, 355] on span "=244f9b1a8d26475caebab498368698c2&" at bounding box center [638, 349] width 219 height 12
copy span "244f9b1a8d26475caebab498368698c2"
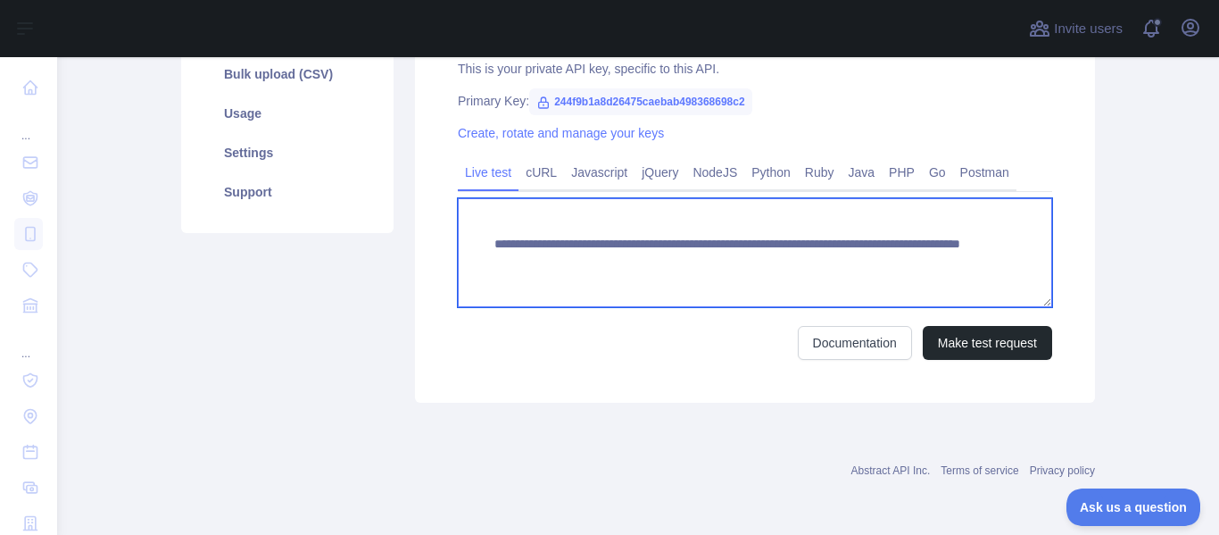
drag, startPoint x: 493, startPoint y: 250, endPoint x: 919, endPoint y: 267, distance: 426.0
click at [919, 267] on textarea "**********" at bounding box center [755, 252] width 594 height 109
drag, startPoint x: 911, startPoint y: 262, endPoint x: 480, endPoint y: 228, distance: 432.4
click at [480, 228] on textarea "**********" at bounding box center [755, 252] width 594 height 109
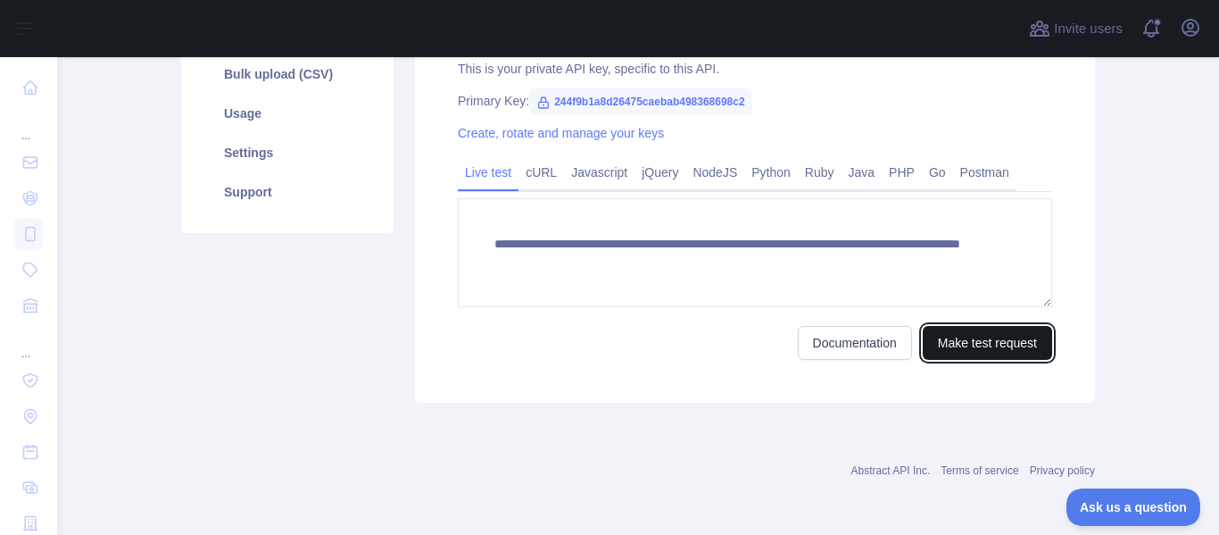
click at [986, 344] on button "Make test request" at bounding box center [987, 343] width 129 height 34
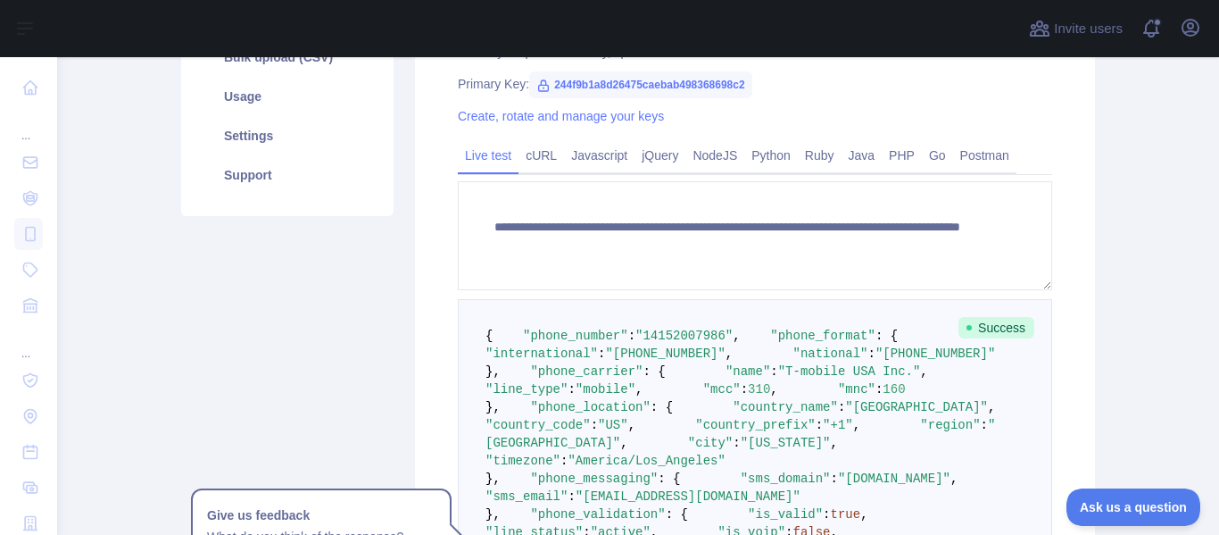
scroll to position [313, 0]
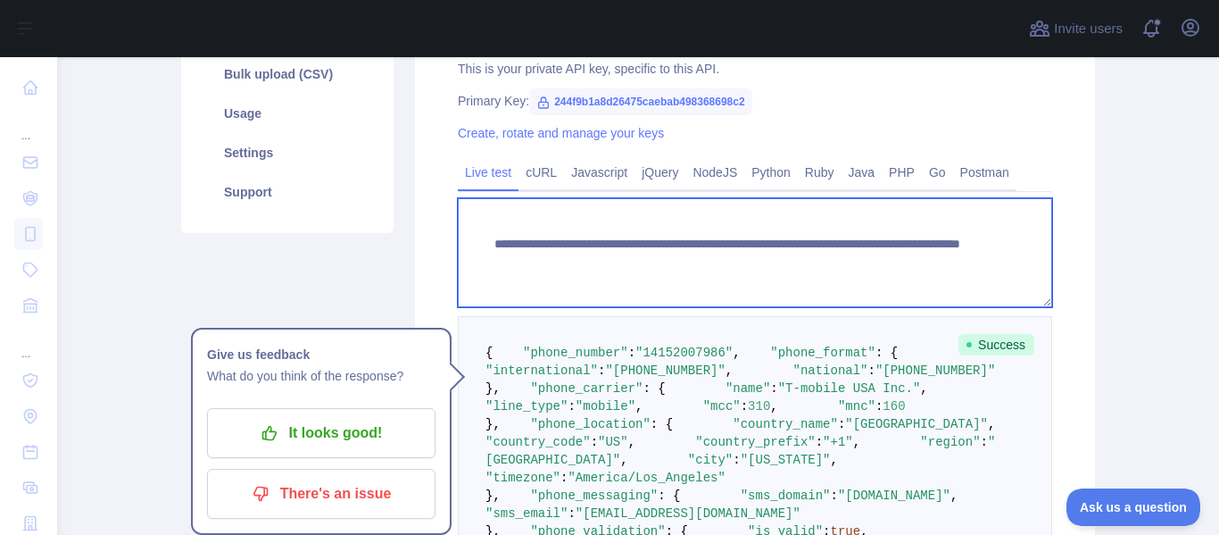
click at [833, 268] on textarea "**********" at bounding box center [755, 252] width 594 height 109
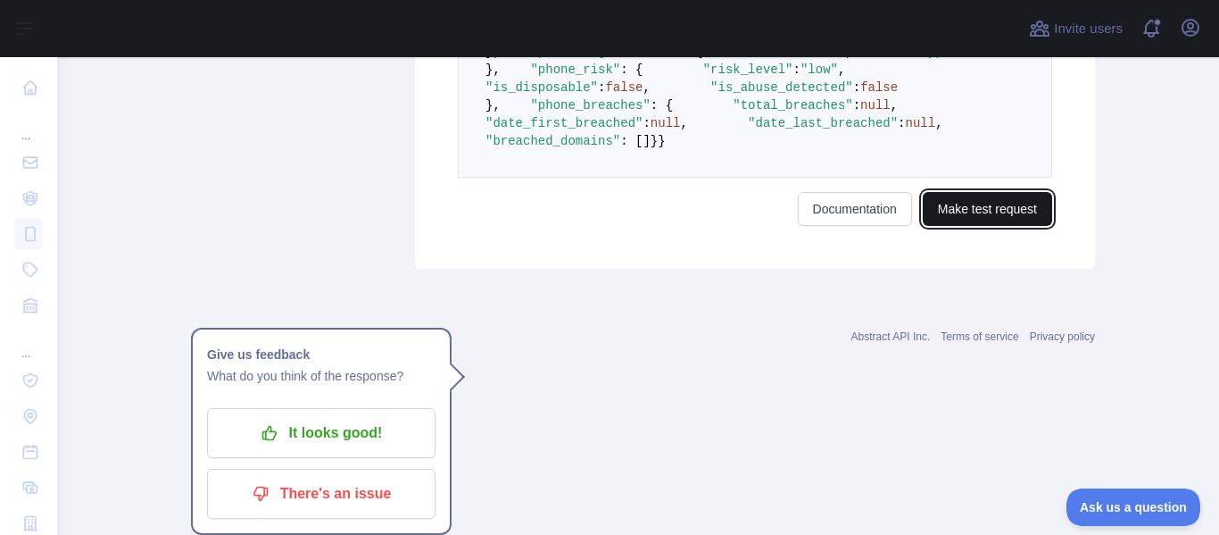
click at [987, 226] on button "Make test request" at bounding box center [987, 209] width 129 height 34
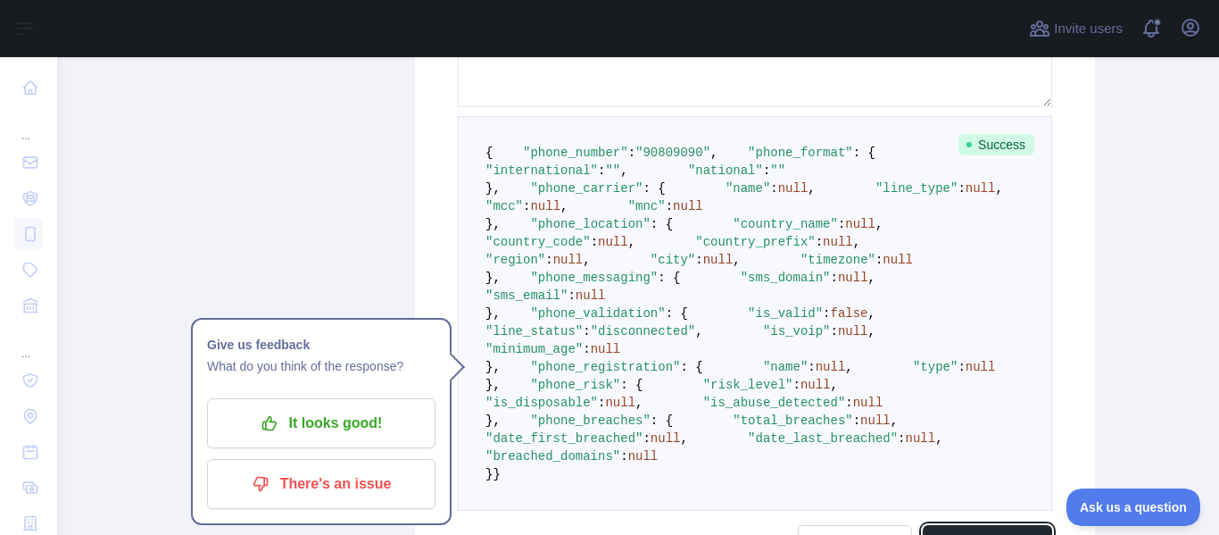
scroll to position [492, 0]
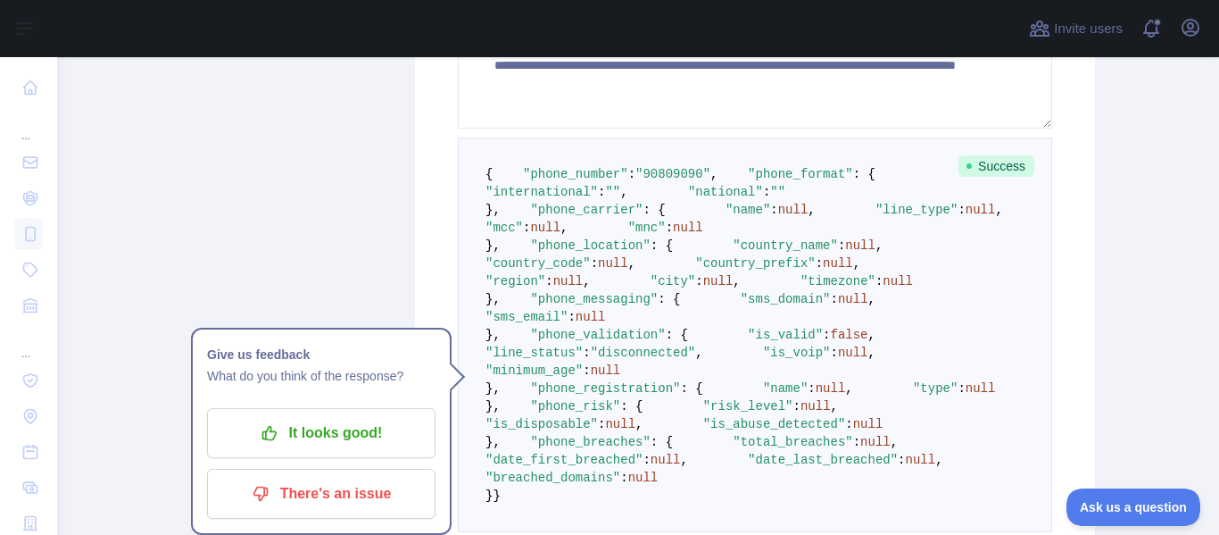
click at [836, 311] on pre "{ "phone_number" : "90809090" , "phone_format" : { "international" : "" , "nati…" at bounding box center [755, 334] width 594 height 394
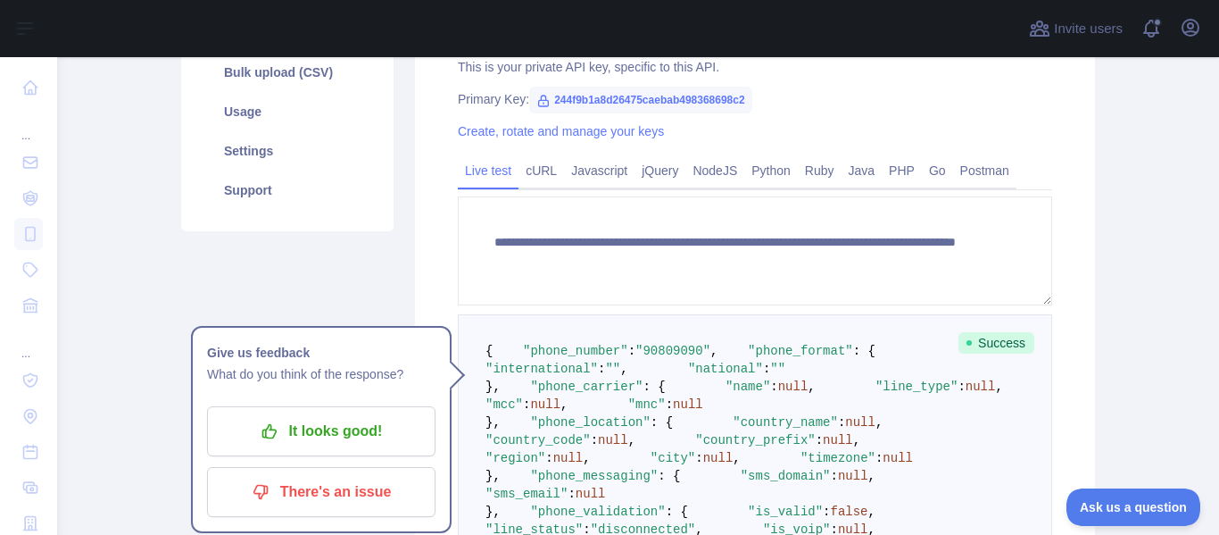
scroll to position [313, 0]
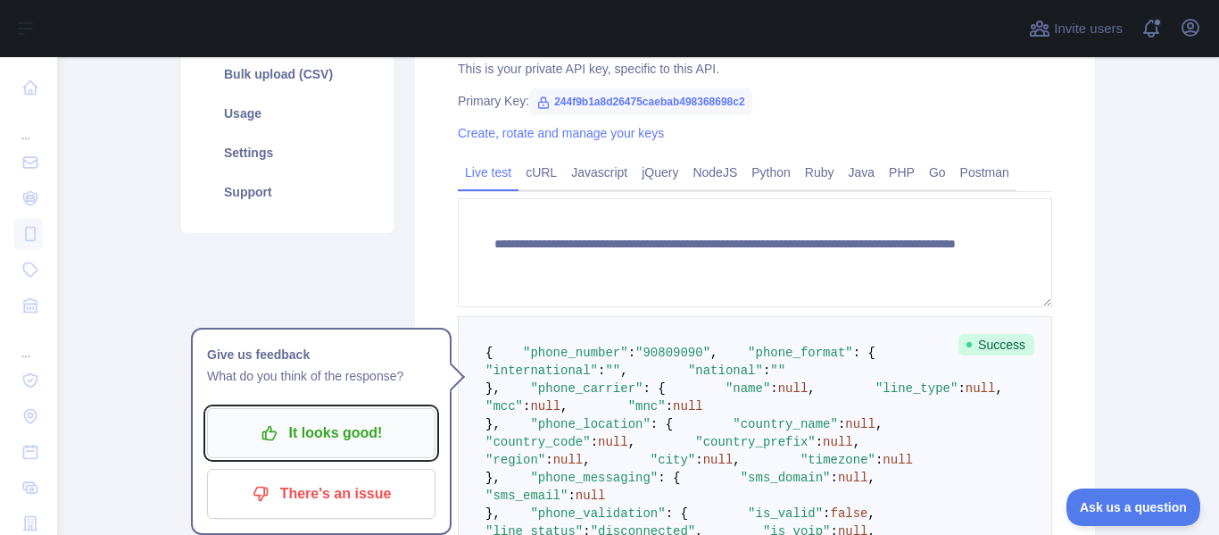
click at [342, 450] on button "It looks good!" at bounding box center [321, 433] width 228 height 50
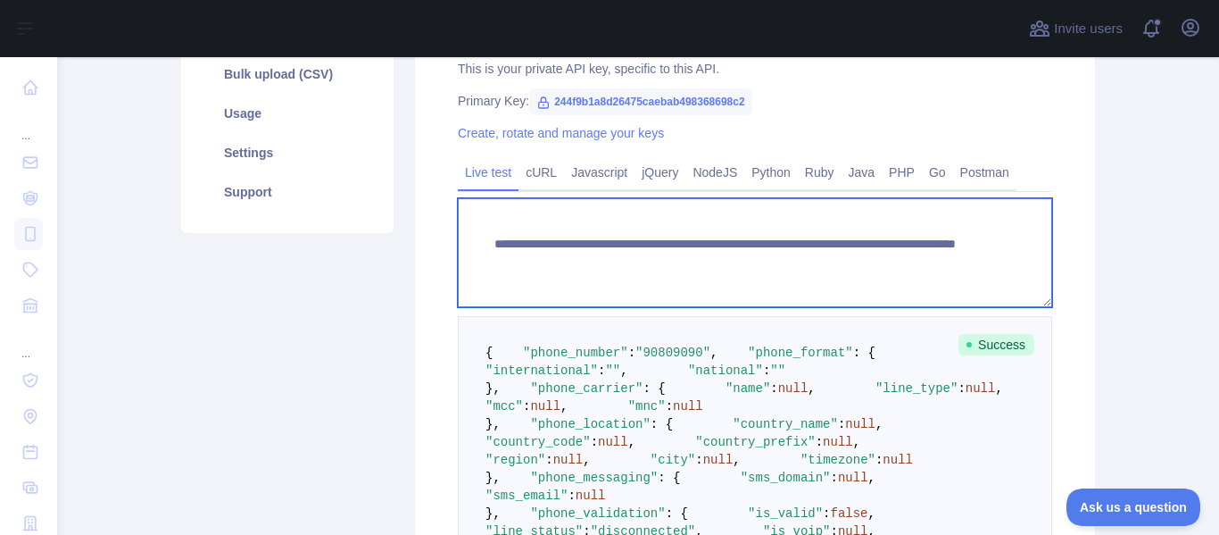
click at [896, 264] on textarea "**********" at bounding box center [755, 252] width 594 height 109
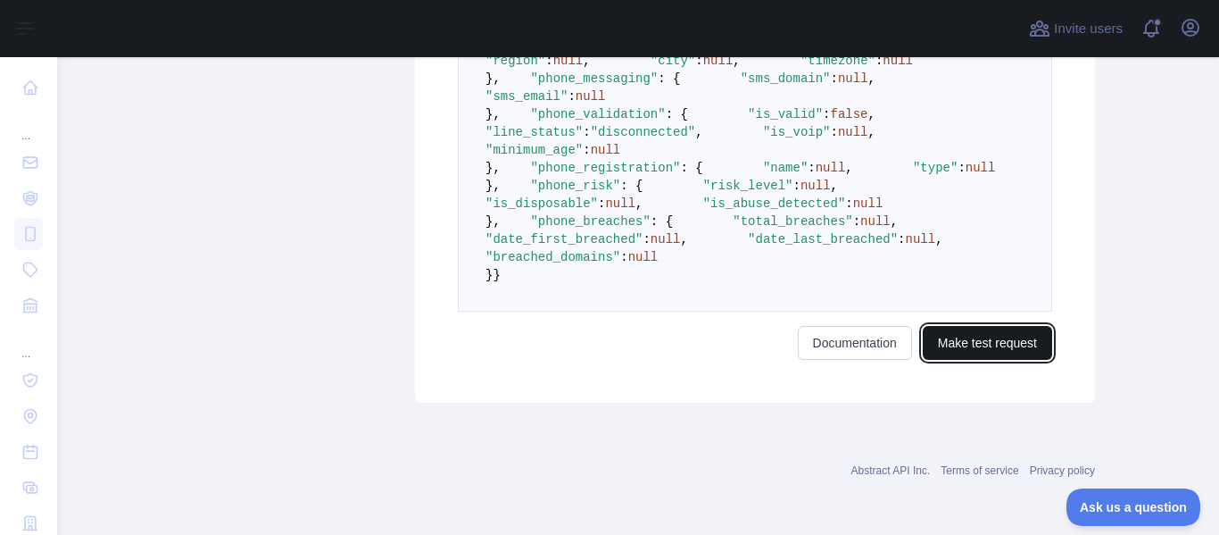
click at [1019, 348] on button "Make test request" at bounding box center [987, 343] width 129 height 34
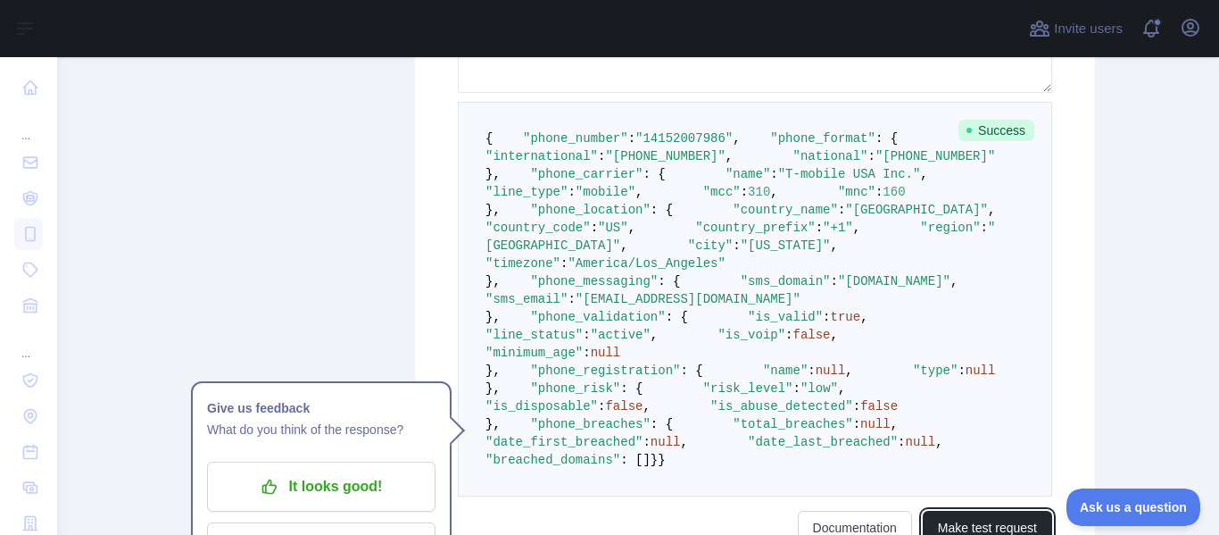
scroll to position [480, 0]
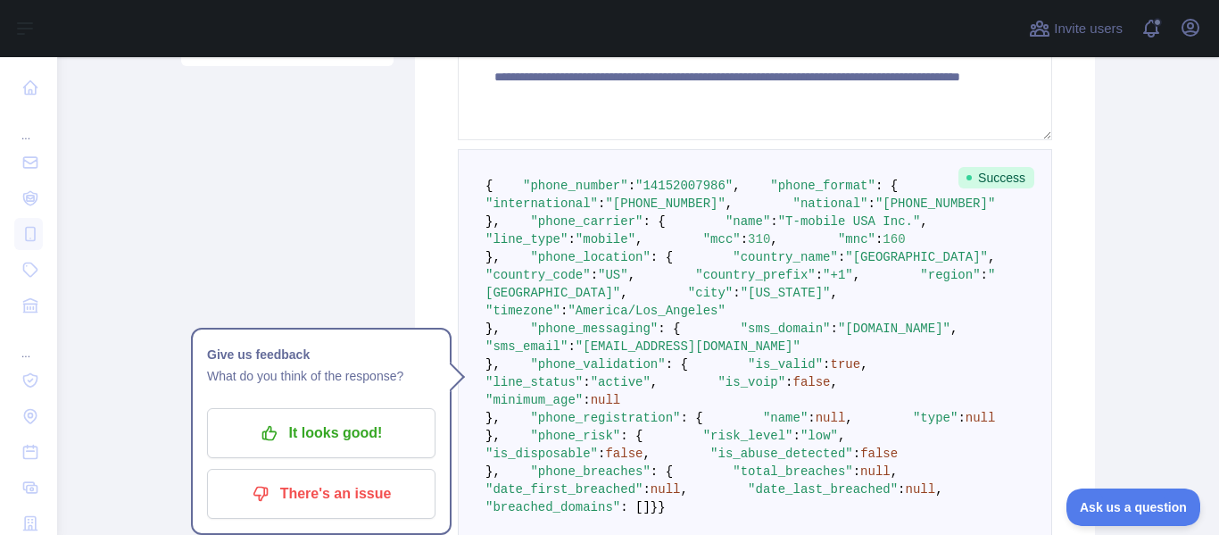
click at [734, 322] on pre "{ "phone_number" : "14152007986" , "phone_format" : { "international" : "+1 415…" at bounding box center [755, 346] width 594 height 394
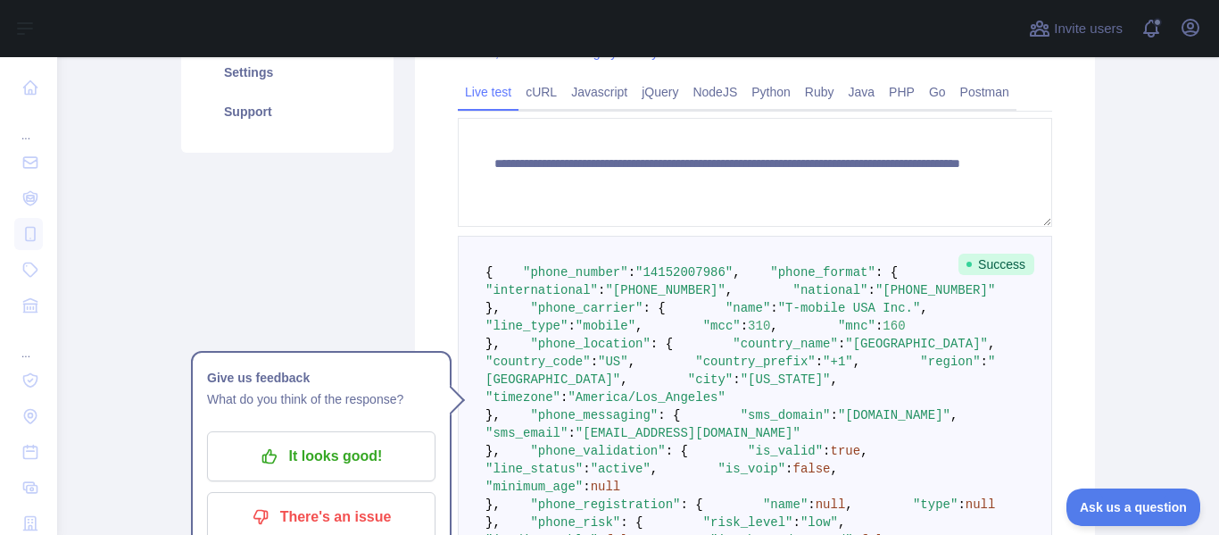
scroll to position [391, 0]
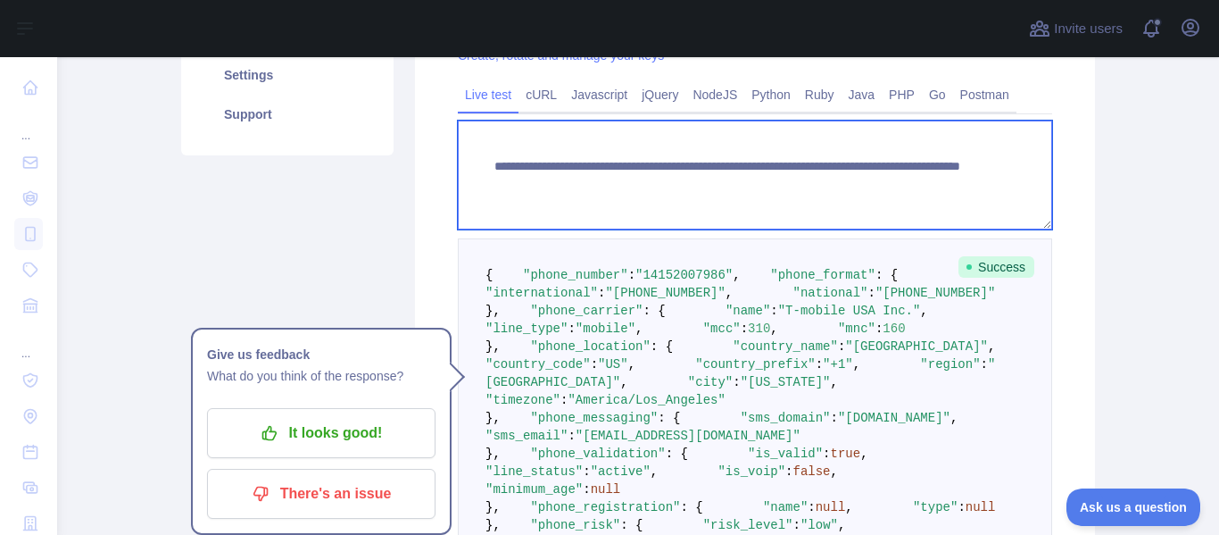
click at [840, 180] on textarea "**********" at bounding box center [755, 174] width 594 height 109
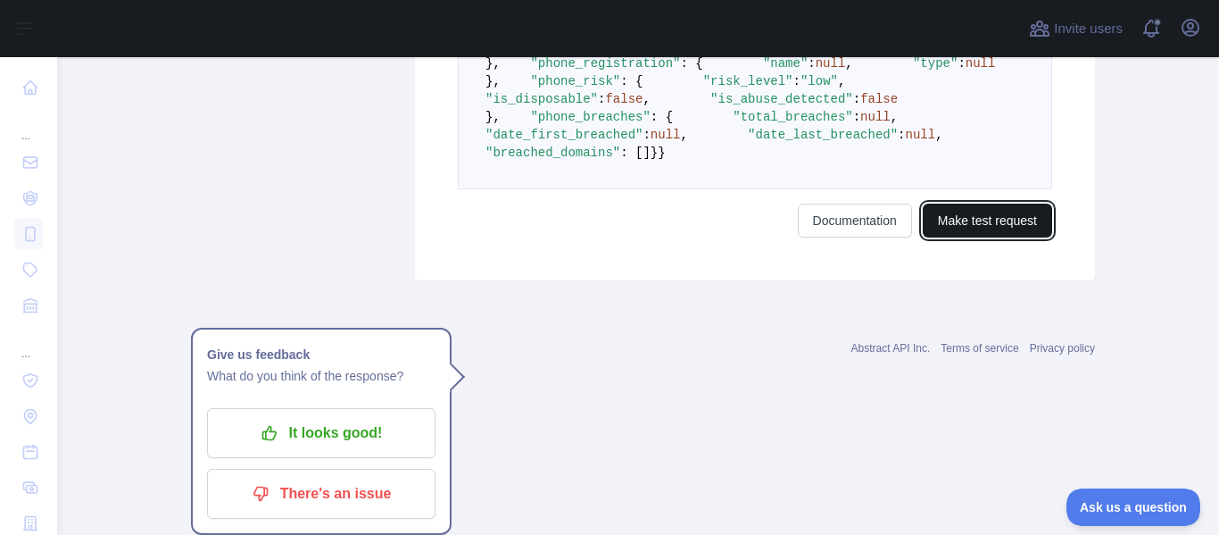
click at [945, 237] on button "Make test request" at bounding box center [987, 220] width 129 height 34
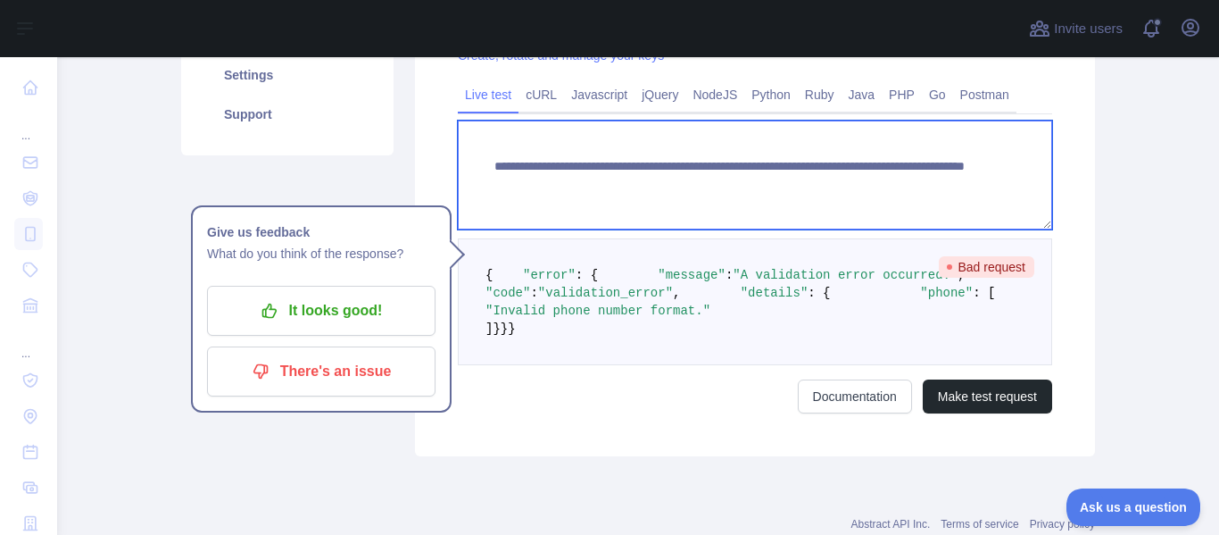
click at [885, 186] on textarea "**********" at bounding box center [755, 174] width 594 height 109
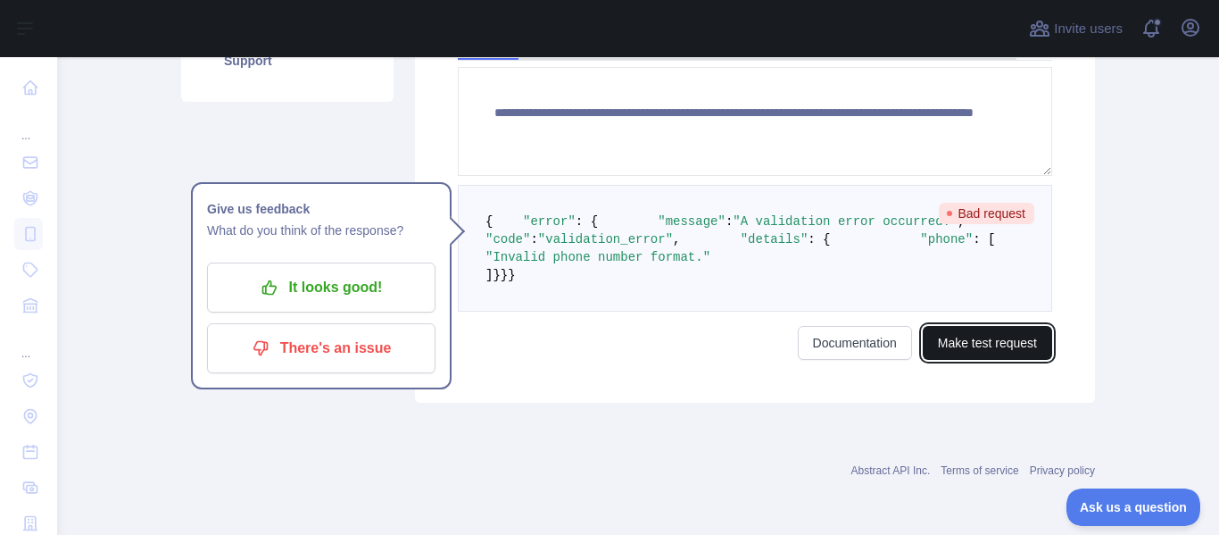
click at [942, 333] on button "Make test request" at bounding box center [987, 343] width 129 height 34
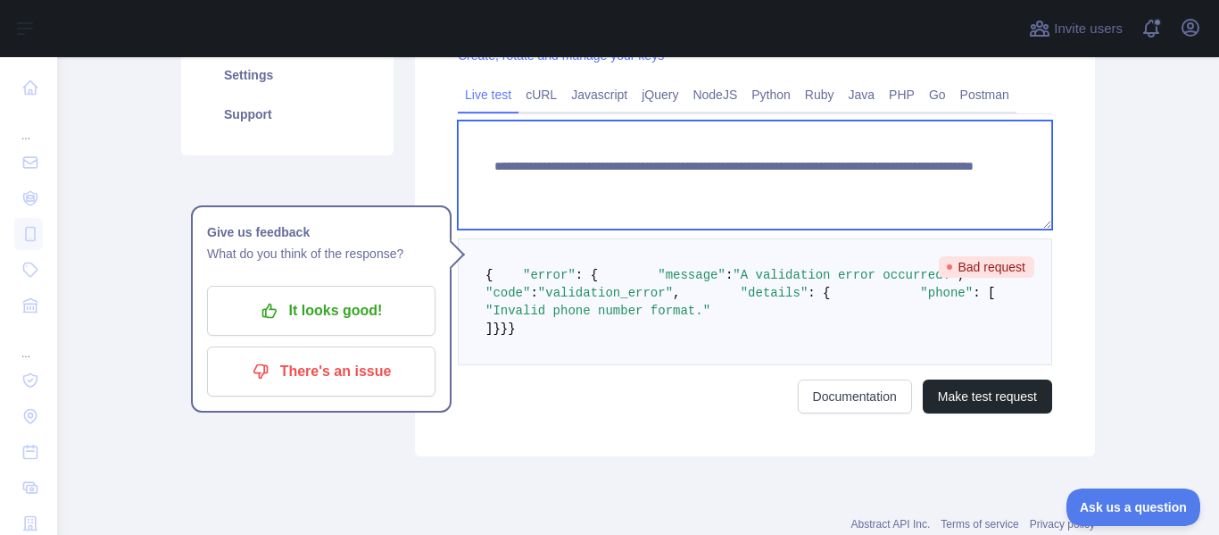
click at [865, 195] on textarea "**********" at bounding box center [755, 174] width 594 height 109
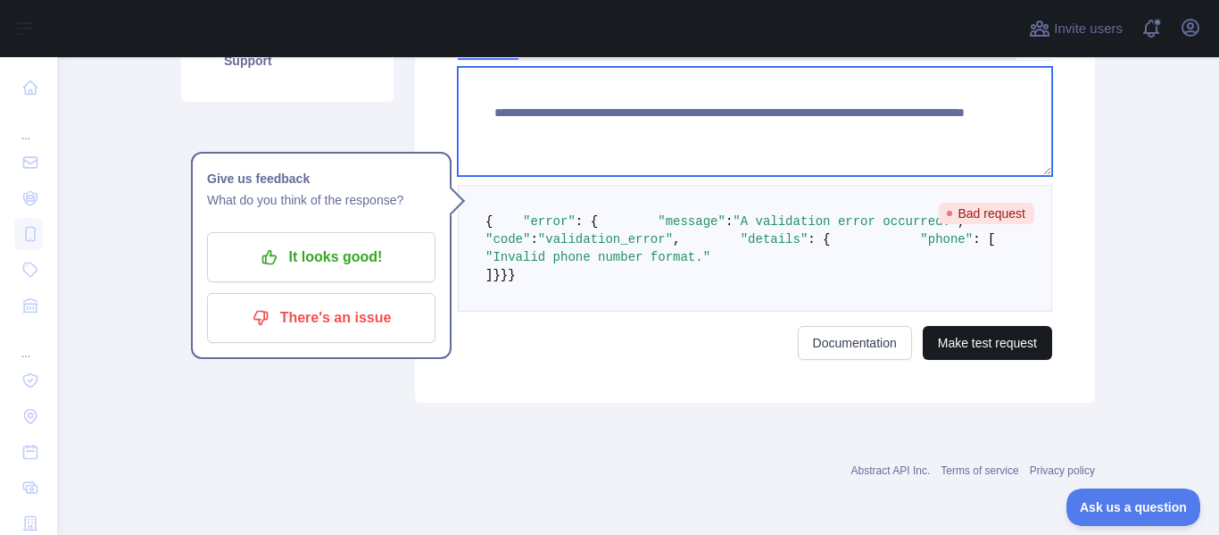
type textarea "**********"
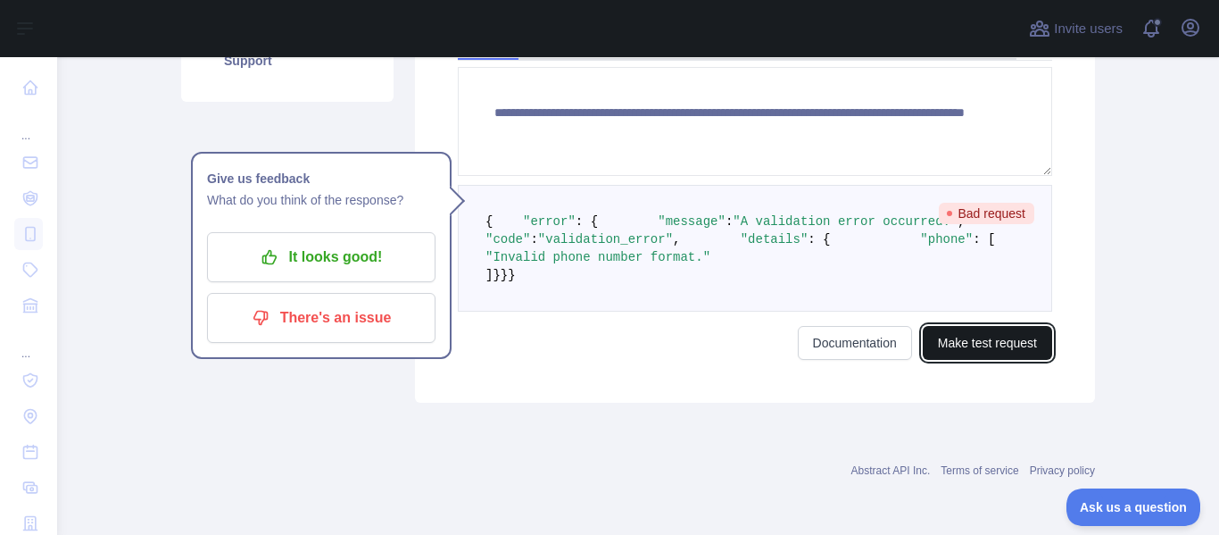
click at [986, 360] on button "Make test request" at bounding box center [987, 343] width 129 height 34
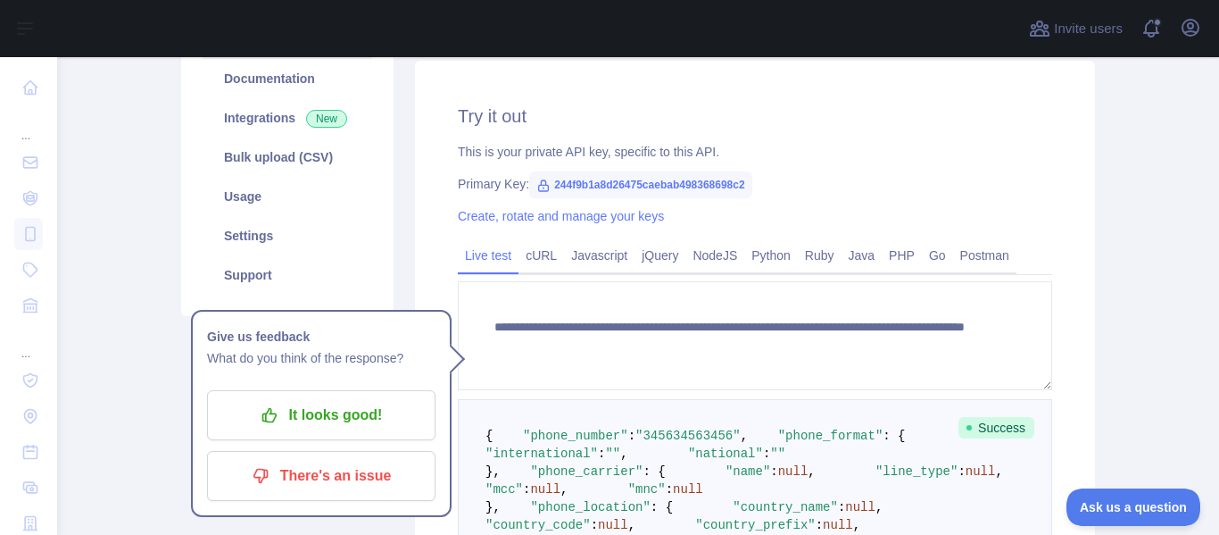
scroll to position [212, 0]
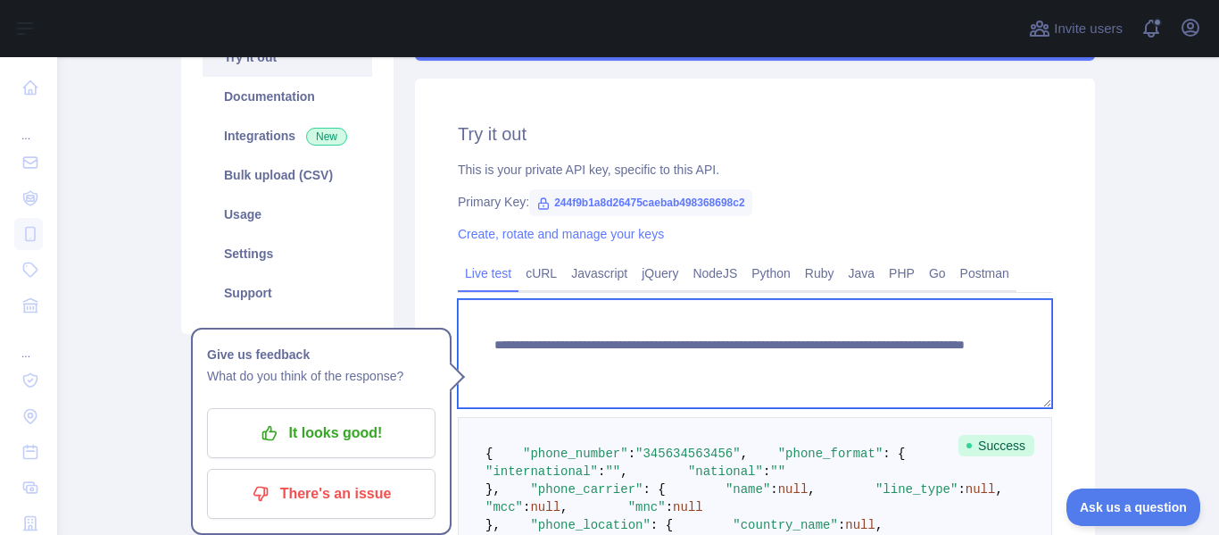
click at [734, 343] on textarea "**********" at bounding box center [755, 353] width 594 height 109
click at [853, 368] on textarea "**********" at bounding box center [755, 353] width 594 height 109
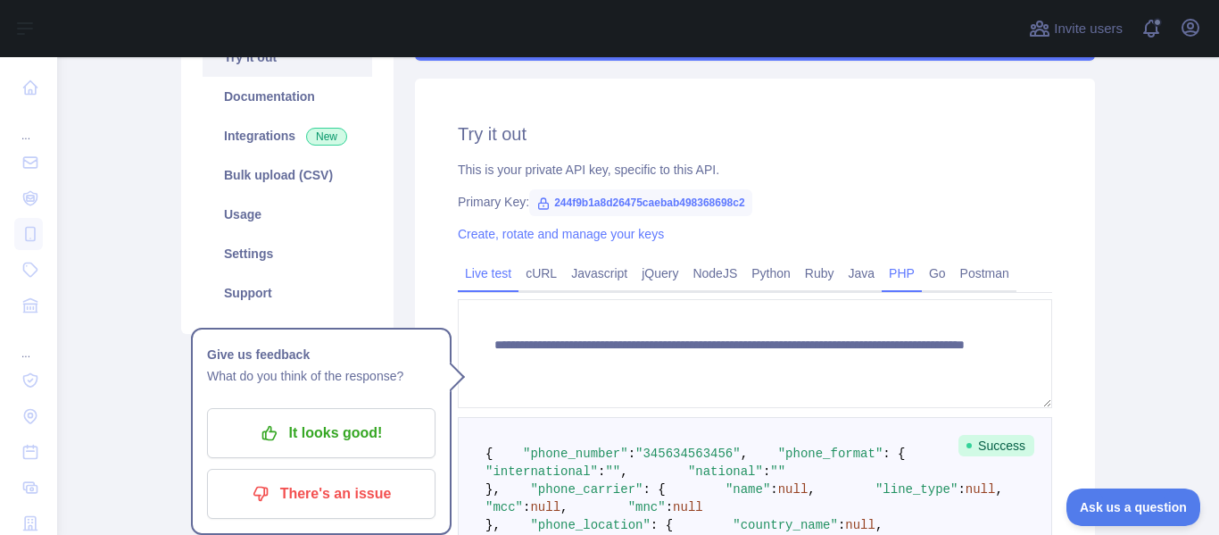
click at [906, 279] on link "PHP" at bounding box center [902, 273] width 40 height 29
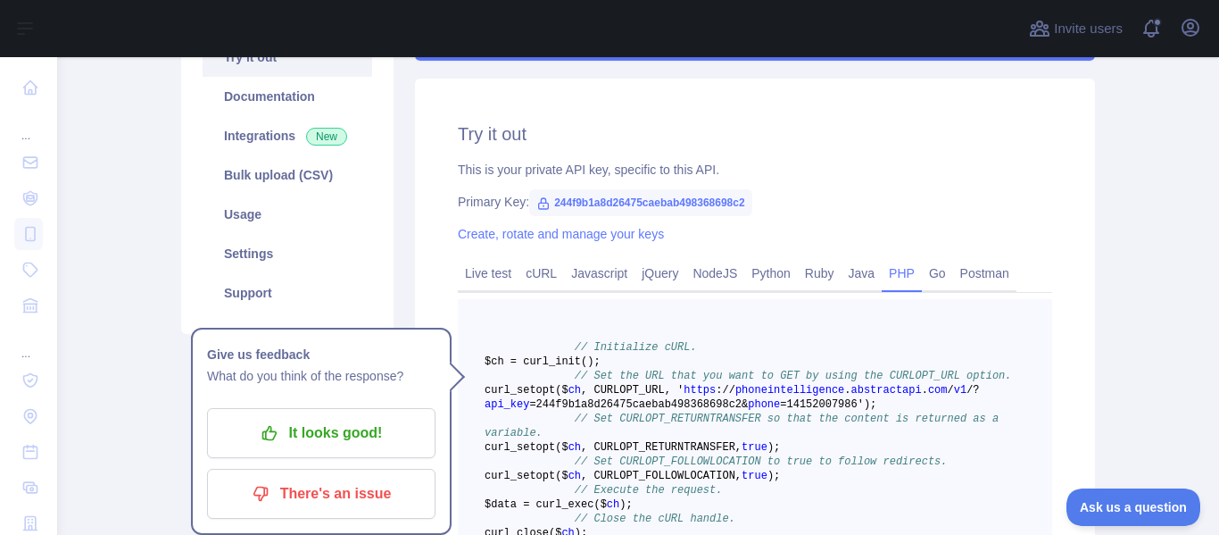
click at [883, 272] on link "PHP" at bounding box center [902, 273] width 40 height 29
click at [925, 276] on link "Go" at bounding box center [937, 273] width 31 height 29
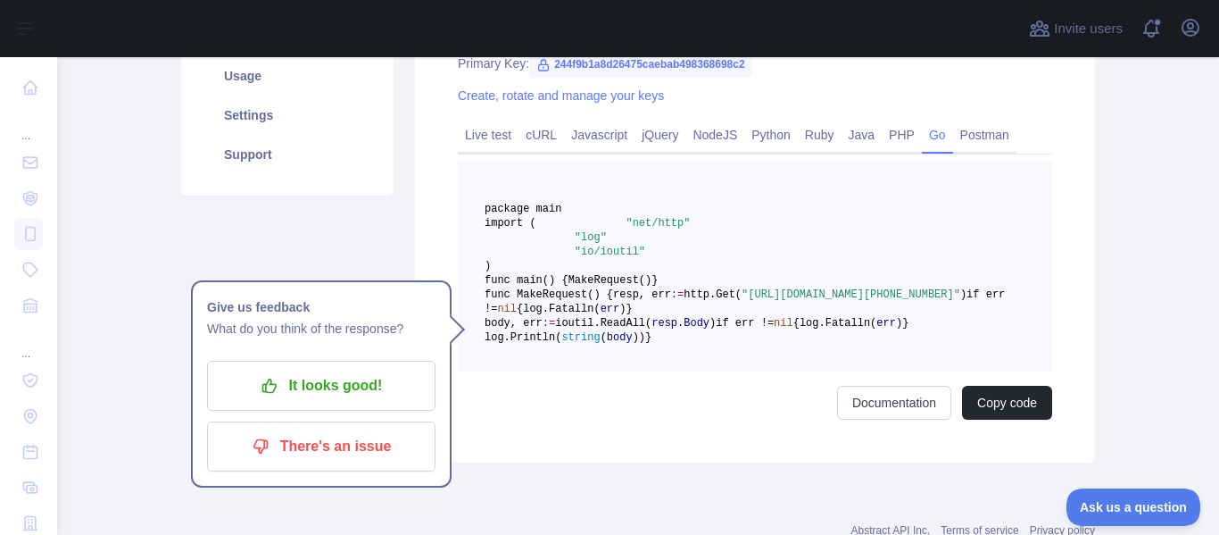
scroll to position [302, 0]
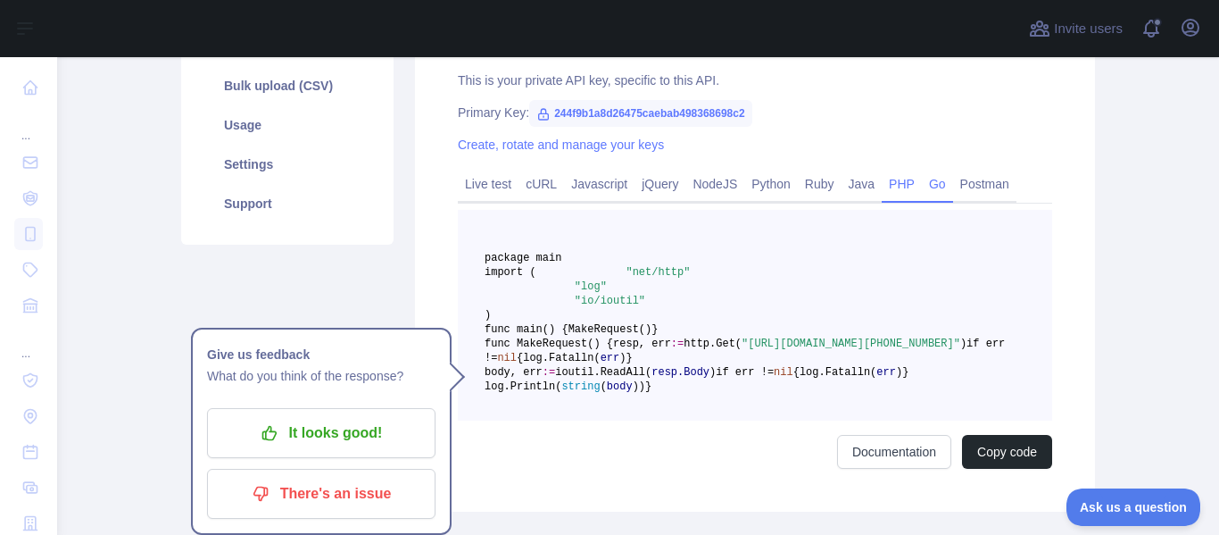
click at [885, 181] on link "PHP" at bounding box center [902, 184] width 40 height 29
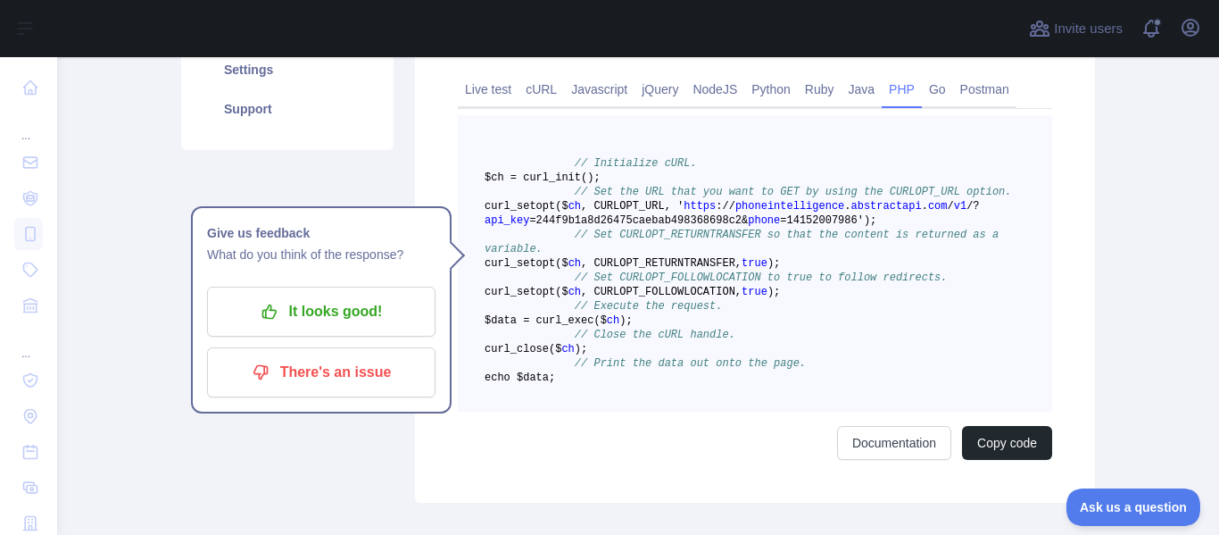
scroll to position [480, 0]
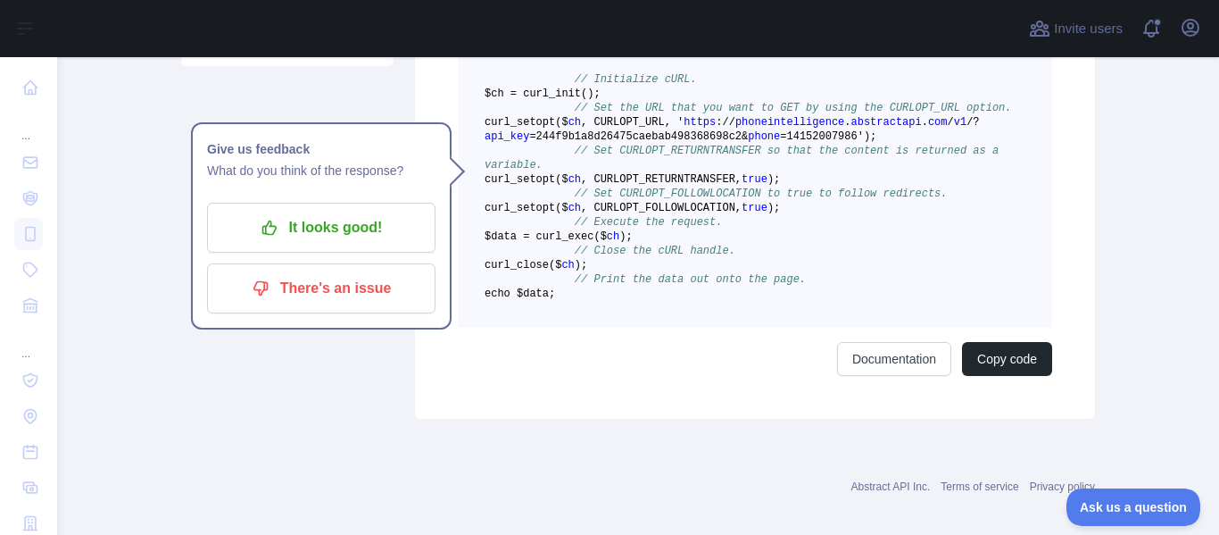
drag, startPoint x: 562, startPoint y: 315, endPoint x: 678, endPoint y: 335, distance: 117.7
click at [678, 327] on pre "// Initialize cURL. $ch = curl _init() ; // Set the URL that you want to GET by…" at bounding box center [755, 179] width 594 height 296
click at [773, 211] on pre "// Initialize cURL. $ch = curl _init() ; // Set the URL that you want to GET by…" at bounding box center [755, 179] width 594 height 296
click at [678, 161] on pre "// Initialize cURL. $ch = curl _init() ; // Set the URL that you want to GET by…" at bounding box center [755, 179] width 594 height 296
drag, startPoint x: 555, startPoint y: 137, endPoint x: 667, endPoint y: 184, distance: 121.6
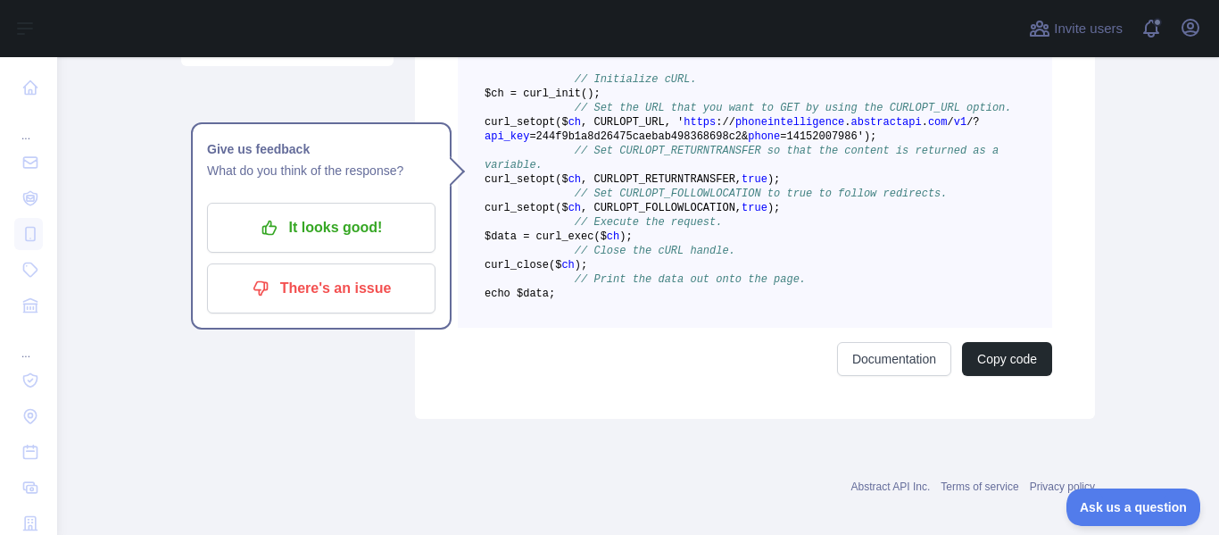
click at [667, 184] on code "// Initialize cURL. $ch = curl _init() ; // Set the URL that you want to GET by…" at bounding box center [748, 186] width 527 height 227
click at [840, 242] on pre "// Initialize cURL. $ch = curl _init() ; // Set the URL that you want to GET by…" at bounding box center [755, 179] width 594 height 296
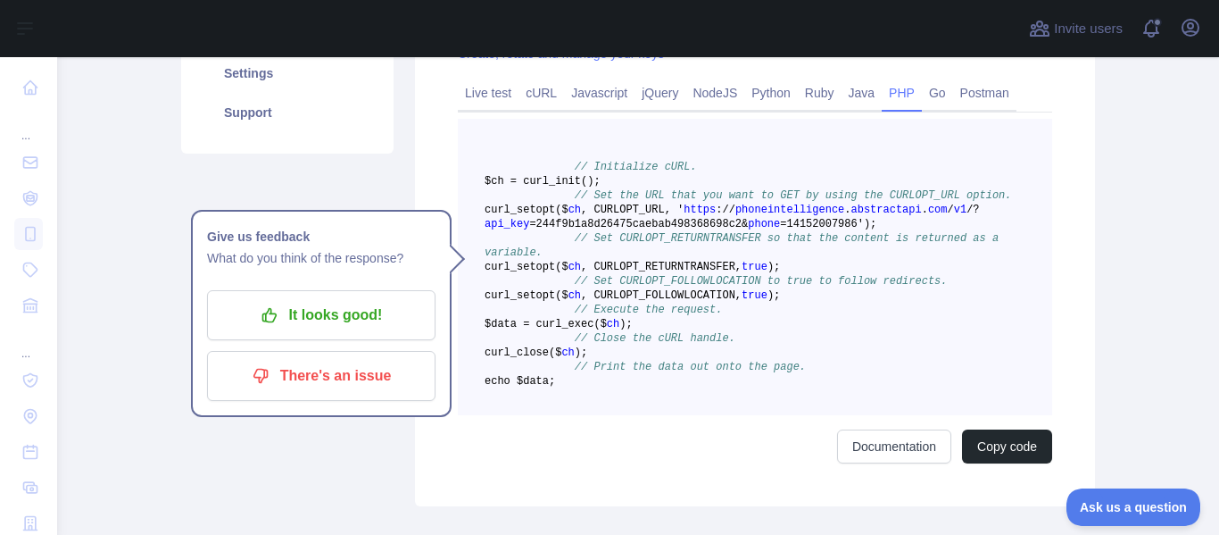
scroll to position [391, 0]
drag, startPoint x: 854, startPoint y: 333, endPoint x: 561, endPoint y: 225, distance: 312.0
click at [561, 225] on pre "// Initialize cURL. $ch = curl _init() ; // Set the URL that you want to GET by…" at bounding box center [755, 268] width 594 height 296
copy code "curl _setopt($ ch , CURLOPT_URL, ' https : / / phoneintelligence . abstractapi …"
